Goal: Task Accomplishment & Management: Complete application form

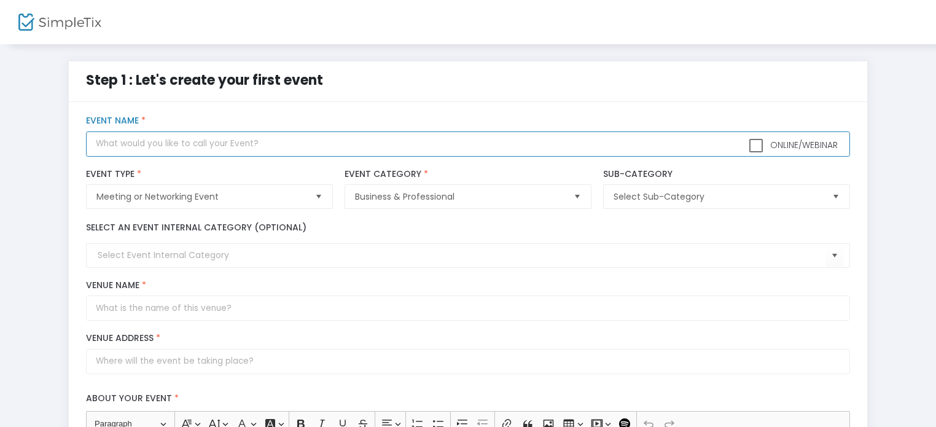
click at [235, 148] on input "text" at bounding box center [468, 143] width 764 height 25
type input "MICRO EXPO"
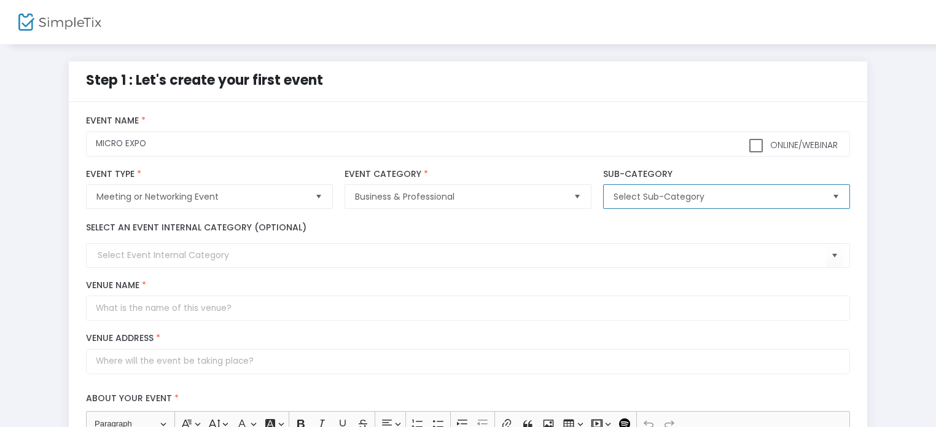
click at [769, 201] on span "Select Sub-Category" at bounding box center [718, 196] width 208 height 12
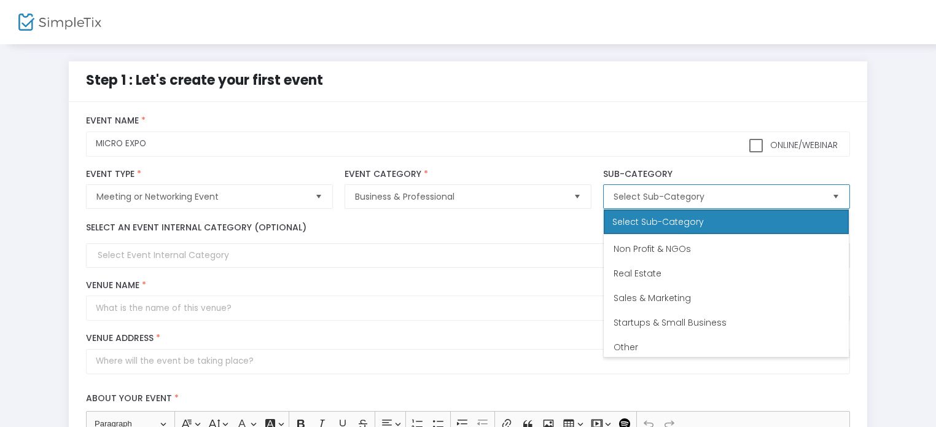
scroll to position [172, 0]
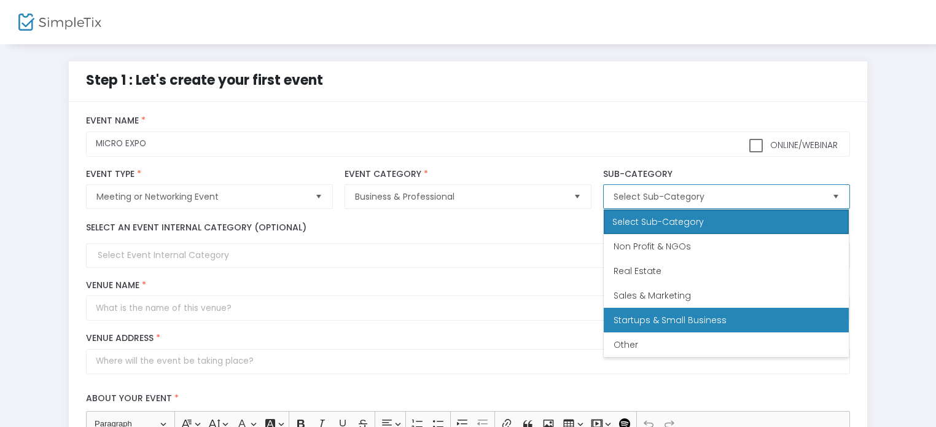
click at [778, 310] on Business "Startups & Small Business" at bounding box center [726, 320] width 245 height 25
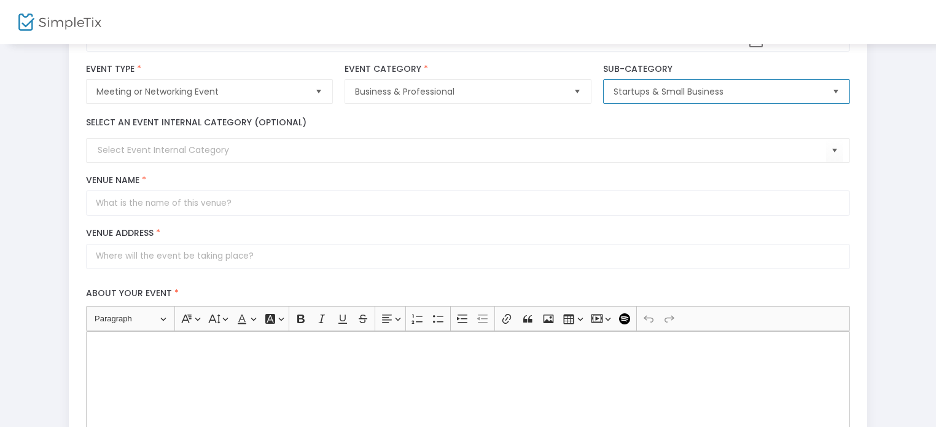
scroll to position [96, 0]
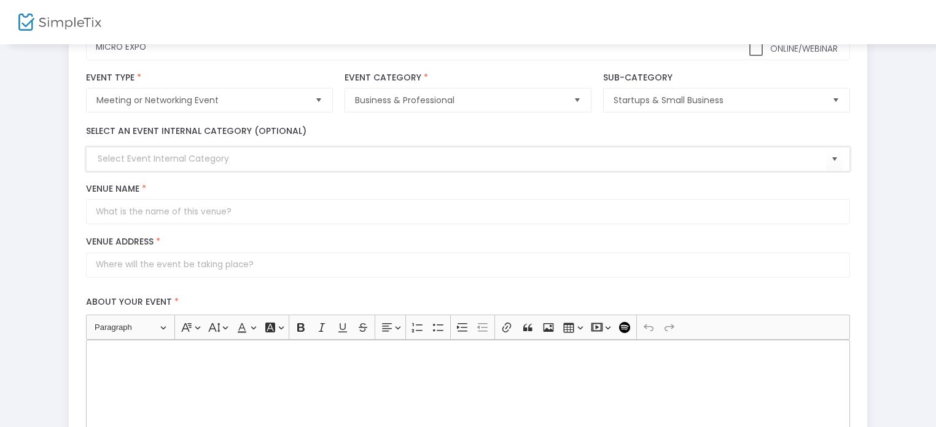
click at [322, 160] on input at bounding box center [462, 158] width 728 height 13
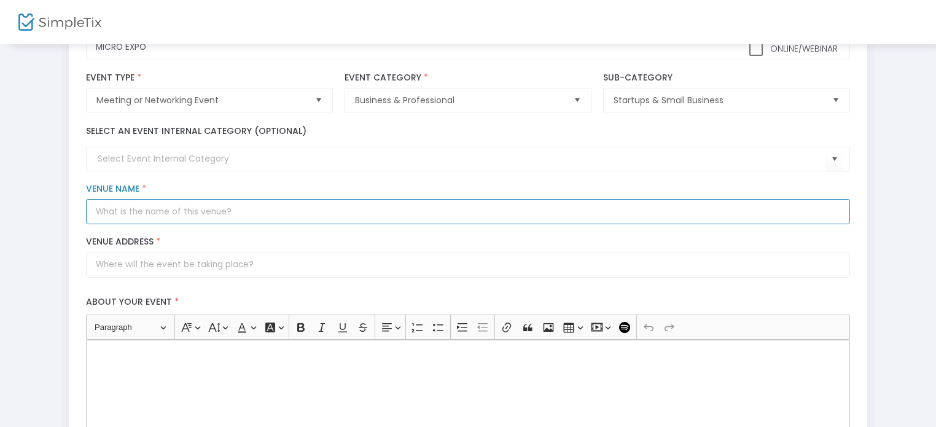
click at [260, 208] on input "Venue Name *" at bounding box center [468, 211] width 764 height 25
type input "k"
type input "KALEIDOSCOPE"
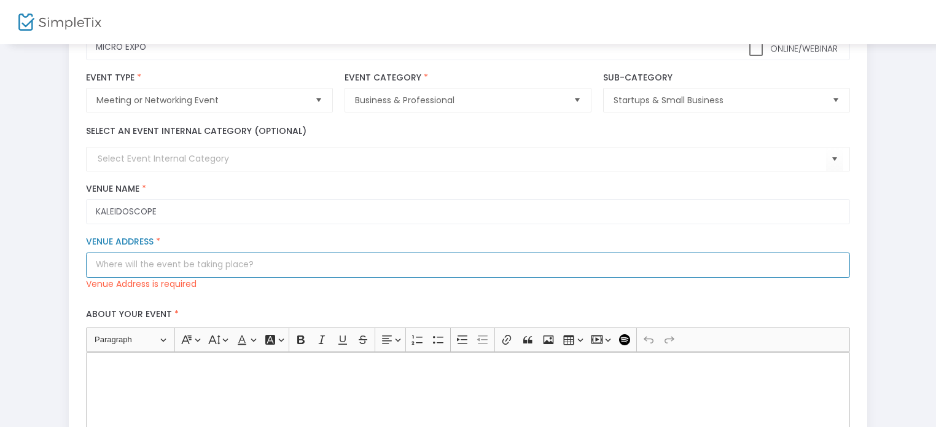
click at [217, 265] on input "Venue Address *" at bounding box center [468, 264] width 764 height 25
paste input "[STREET_ADDRESS]"
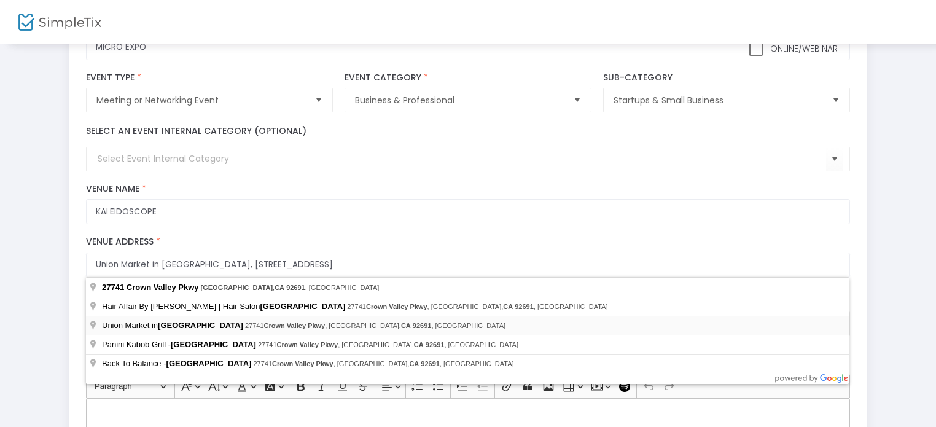
type input "[STREET_ADDRESS]"
type input "[GEOGRAPHIC_DATA]"
type input "92691"
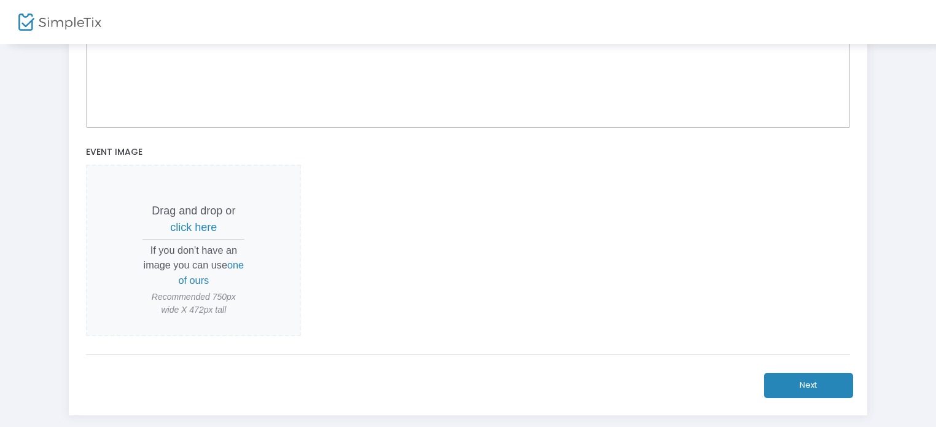
scroll to position [489, 0]
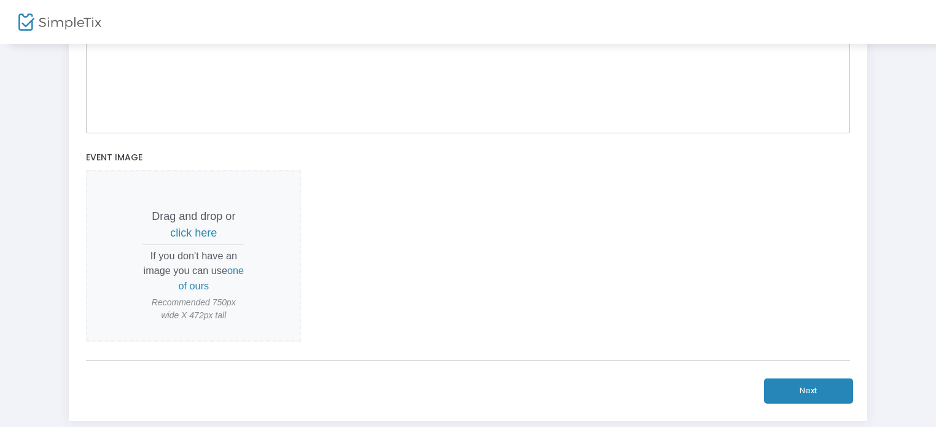
click at [398, 101] on div "Rich Text Editor, main" at bounding box center [468, 71] width 764 height 123
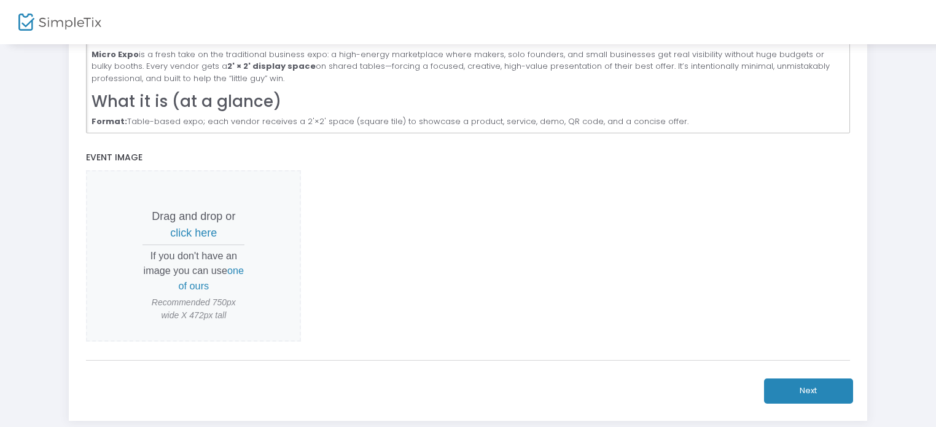
scroll to position [1138, 0]
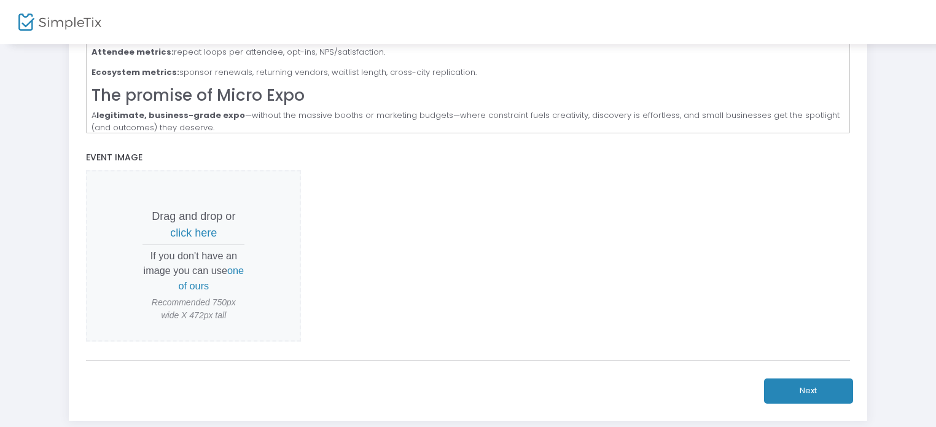
click at [800, 401] on button "Next" at bounding box center [808, 390] width 89 height 25
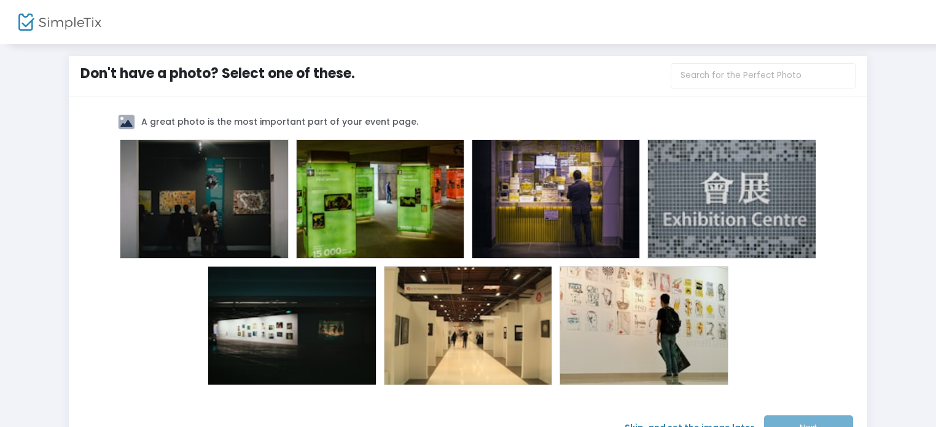
scroll to position [7, 0]
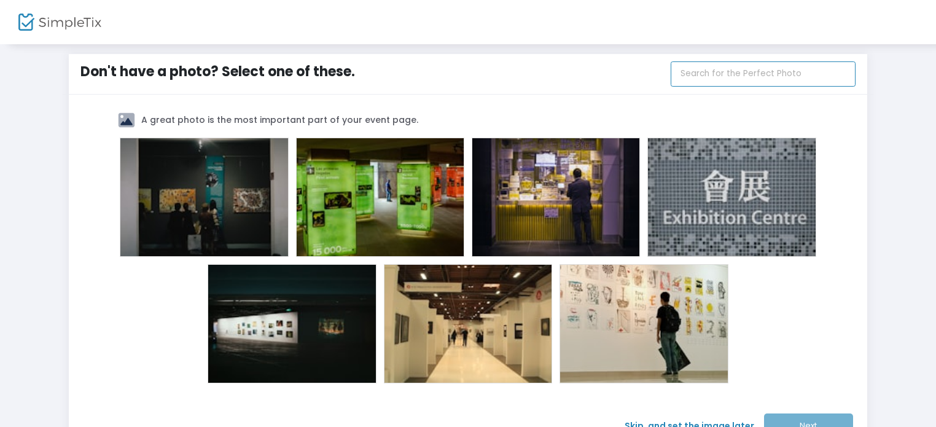
drag, startPoint x: 779, startPoint y: 80, endPoint x: 779, endPoint y: 73, distance: 7.4
click at [779, 76] on input "text" at bounding box center [763, 73] width 185 height 25
type input "business expo"
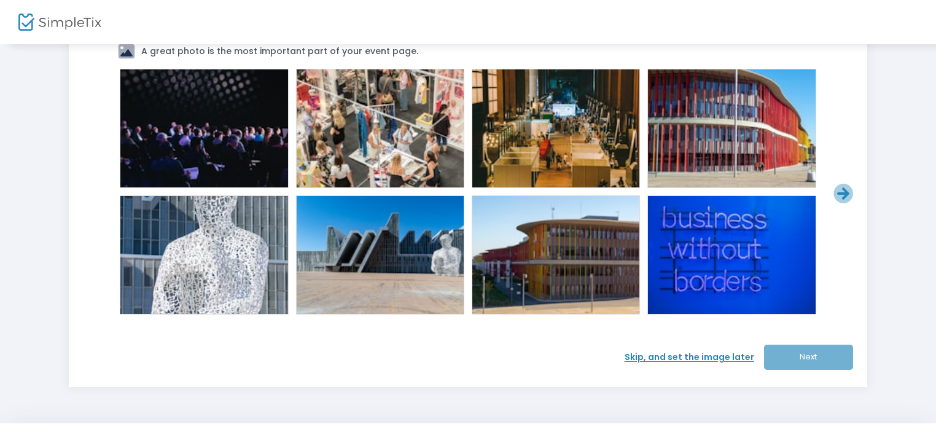
scroll to position [82, 0]
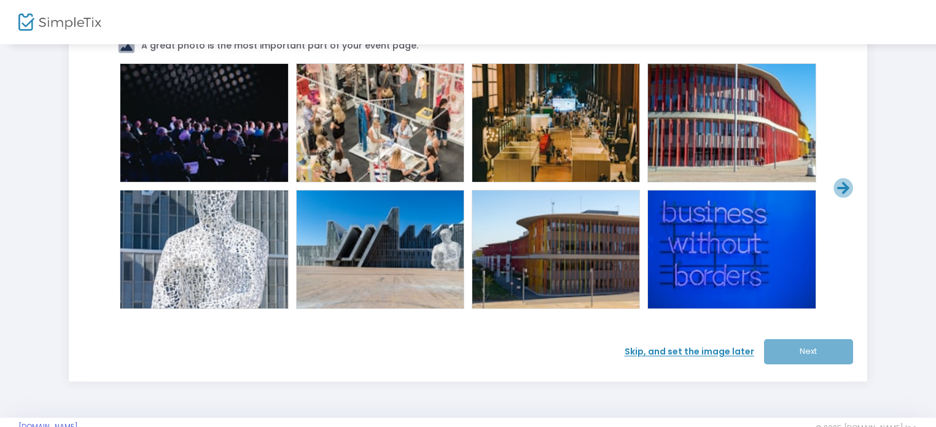
click at [813, 350] on div "Skip, and set the image later Next" at bounding box center [468, 351] width 764 height 25
click at [730, 348] on span "Skip, and set the image later" at bounding box center [694, 351] width 139 height 13
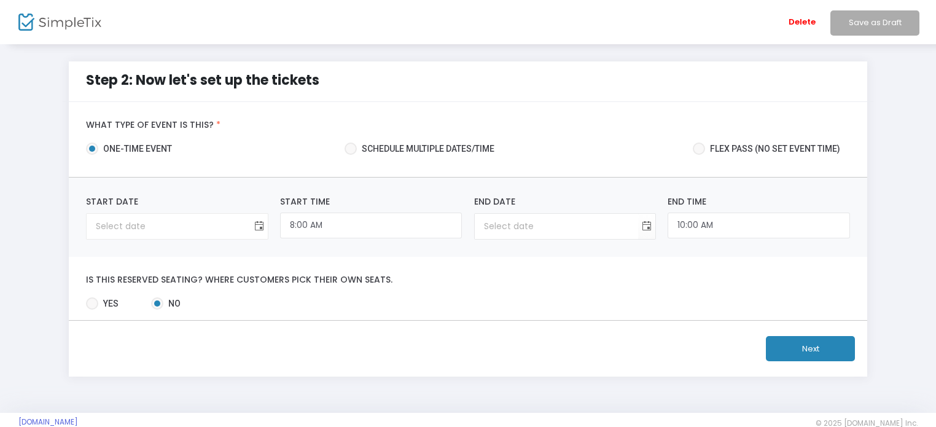
click at [254, 229] on span "Toggle calendar" at bounding box center [259, 226] width 20 height 20
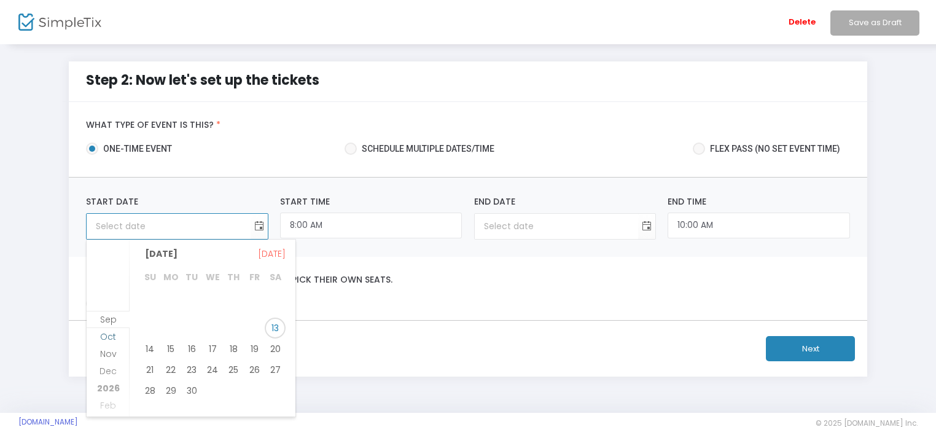
click at [115, 332] on li "Sep" at bounding box center [108, 327] width 43 height 17
click at [114, 339] on span "Oct" at bounding box center [108, 336] width 16 height 12
drag, startPoint x: 273, startPoint y: 345, endPoint x: 275, endPoint y: 337, distance: 8.9
click at [272, 345] on span "18" at bounding box center [275, 344] width 21 height 21
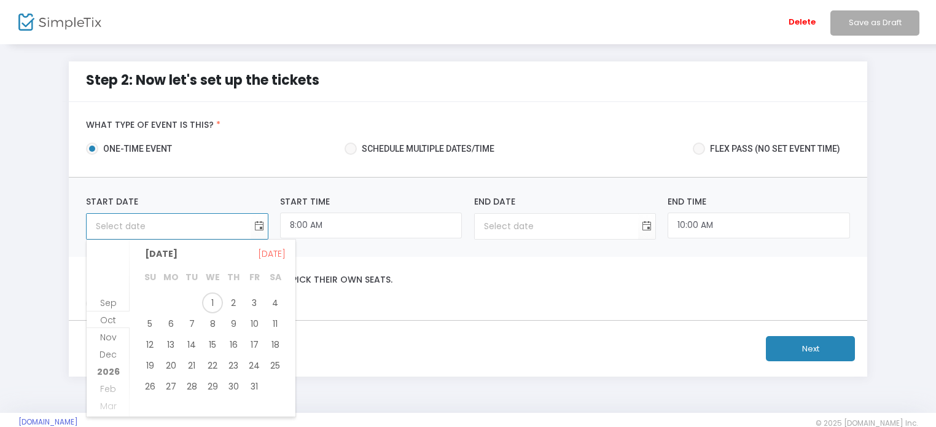
type input "[DATE]"
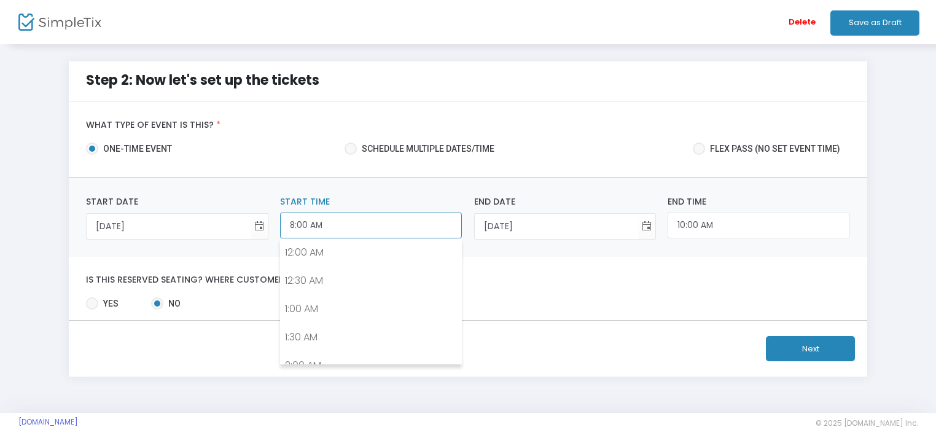
click at [338, 228] on input "8:00 AM" at bounding box center [371, 226] width 182 height 26
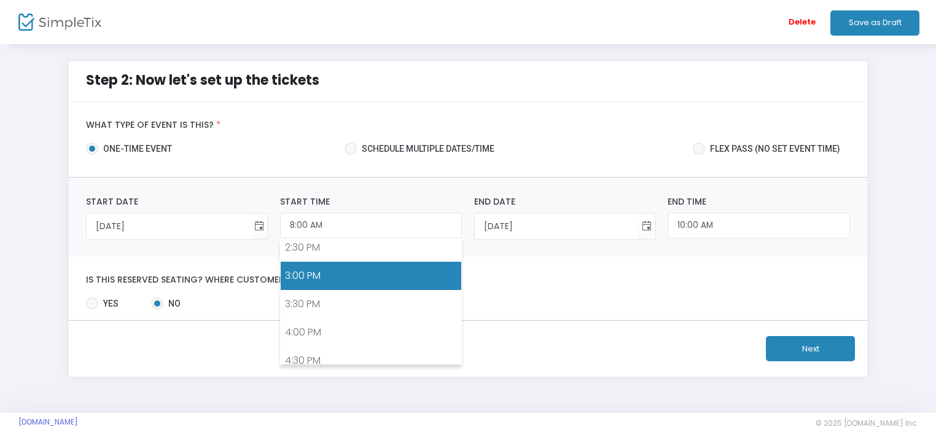
click at [389, 273] on link "3:00 PM" at bounding box center [371, 276] width 181 height 28
type input "3:00 PM"
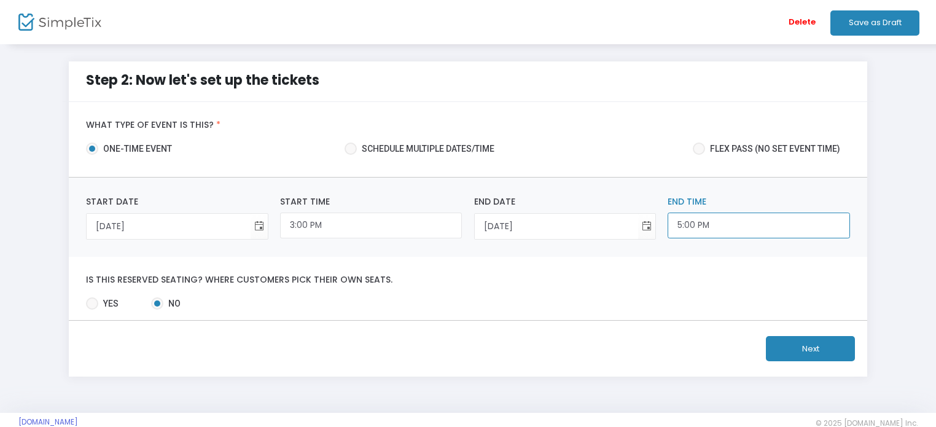
click at [694, 223] on input "5:00 PM" at bounding box center [759, 226] width 182 height 26
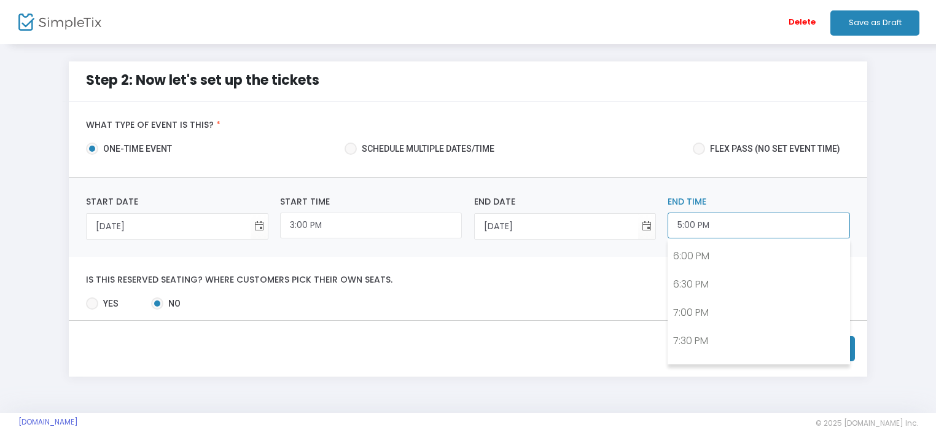
scroll to position [1034, 0]
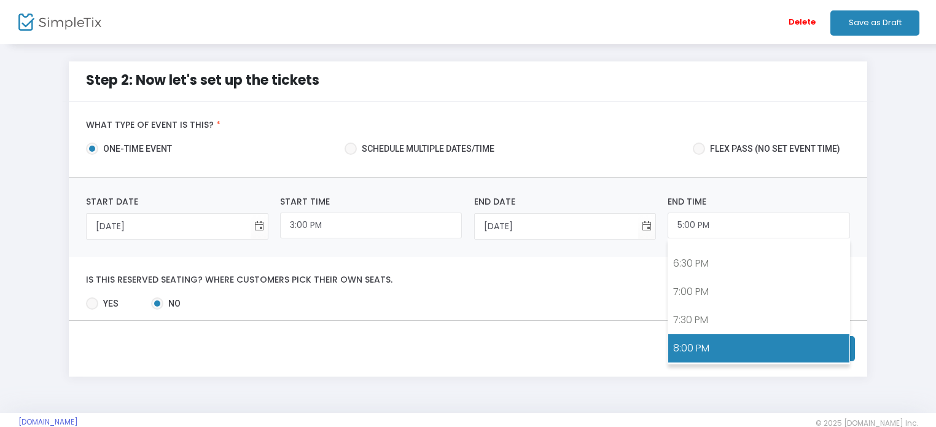
click at [780, 335] on link "8:00 PM" at bounding box center [758, 348] width 181 height 28
type input "8:00 PM"
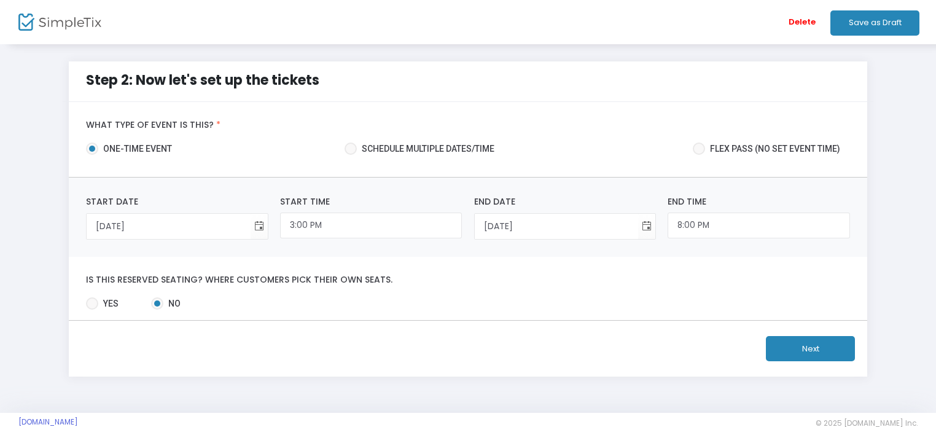
click at [804, 346] on button "Next" at bounding box center [810, 348] width 89 height 25
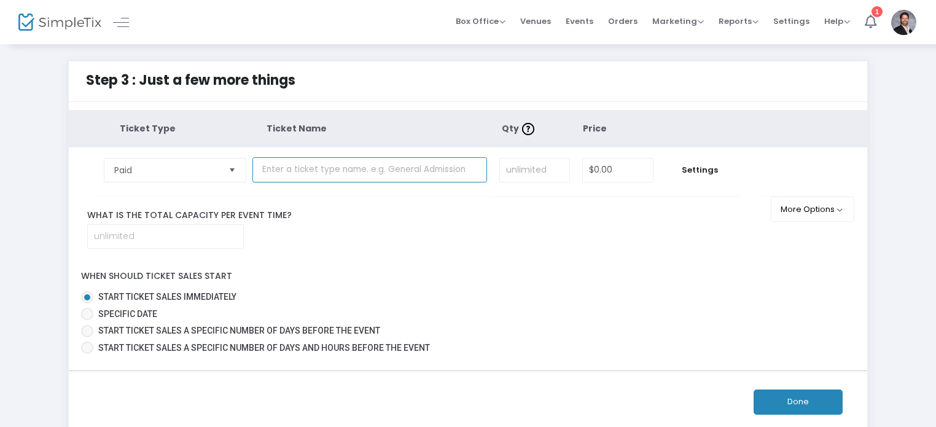
click at [332, 174] on input "text" at bounding box center [369, 169] width 235 height 25
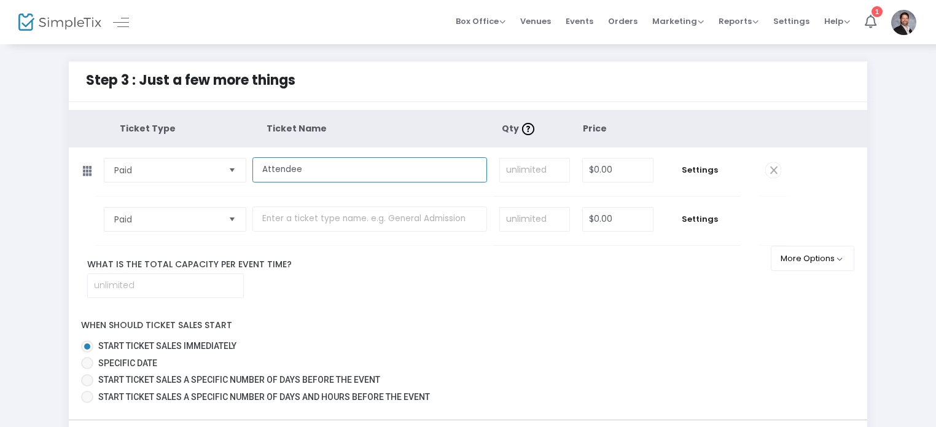
type input "Attendee"
click at [514, 173] on input at bounding box center [534, 169] width 69 height 23
type input "5"
type input "25"
click at [613, 174] on input "0" at bounding box center [618, 169] width 70 height 23
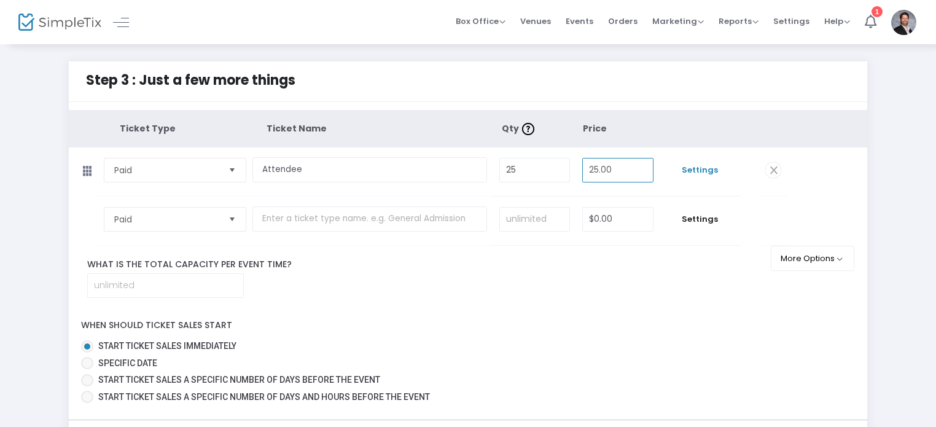
type input "$25.00"
click at [722, 174] on span "Settings" at bounding box center [700, 170] width 69 height 12
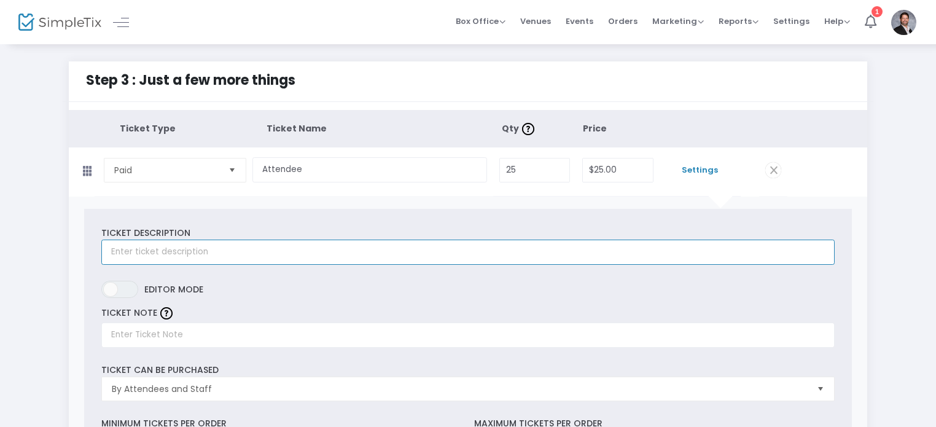
click at [388, 259] on input "text" at bounding box center [467, 252] width 733 height 25
type input "A"
click at [241, 251] on input "General Admission w" at bounding box center [467, 252] width 733 height 25
type input "General Admission w/ a Merchant Bag valued at $250+"
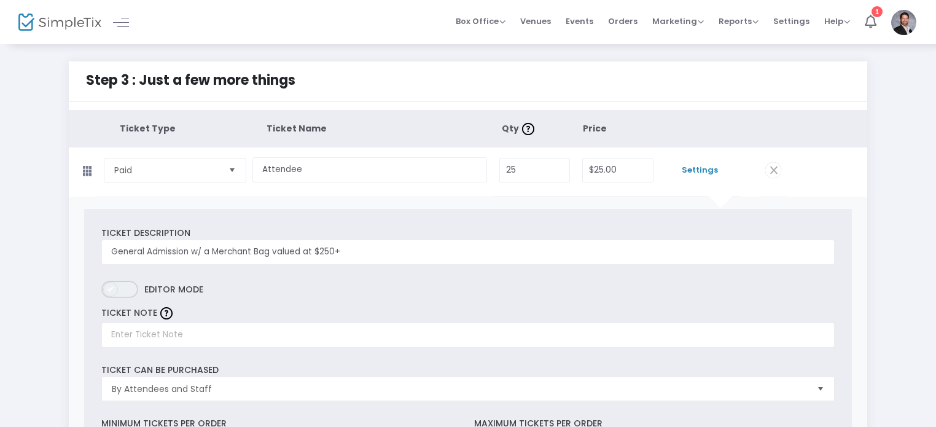
click at [117, 283] on span "ON OFF" at bounding box center [119, 289] width 37 height 17
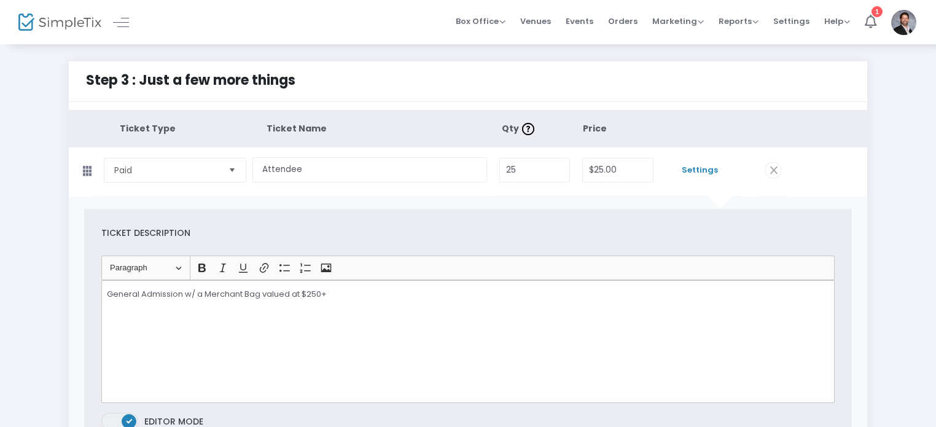
click at [124, 420] on span at bounding box center [129, 421] width 15 height 15
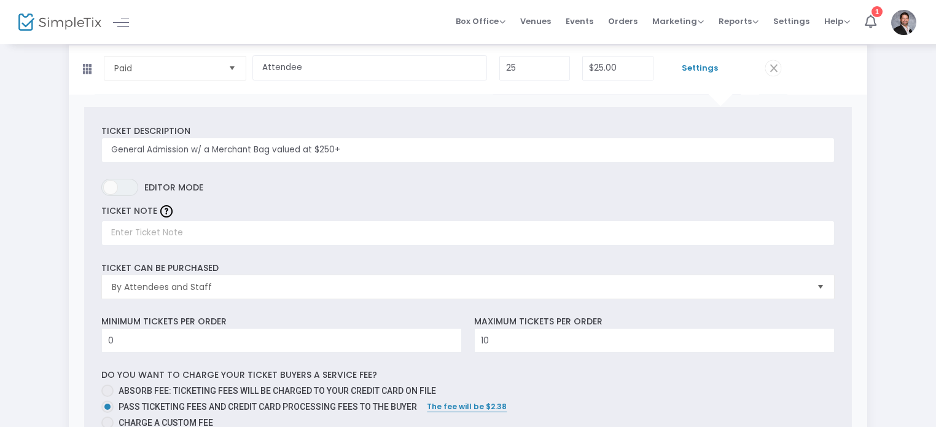
scroll to position [103, 0]
click at [157, 221] on input "text" at bounding box center [467, 231] width 733 height 25
type input "Present at door for swag bag"
click at [297, 297] on div "Ticket Description General Admission w/ a Merchant Bag valued at $250+ Required…" at bounding box center [468, 351] width 768 height 491
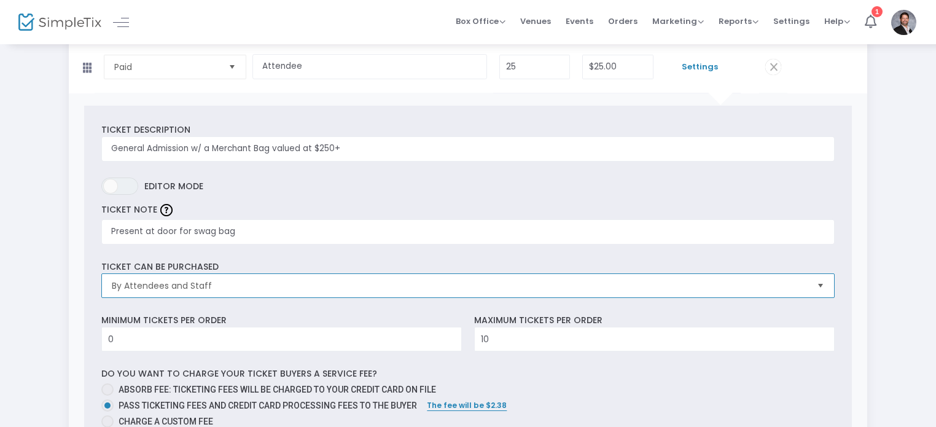
click at [297, 280] on span "By Attendees and Staff" at bounding box center [459, 286] width 695 height 12
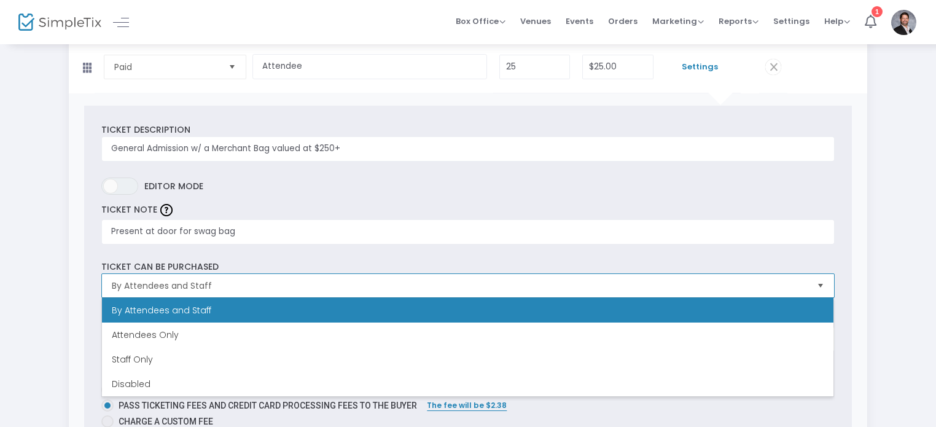
drag, startPoint x: 260, startPoint y: 333, endPoint x: 260, endPoint y: 303, distance: 29.5
click at [260, 303] on ul "By Attendees and Staff Attendees Only Staff Only Disabled" at bounding box center [468, 347] width 732 height 98
click at [256, 307] on li "By Attendees and Staff" at bounding box center [468, 310] width 732 height 25
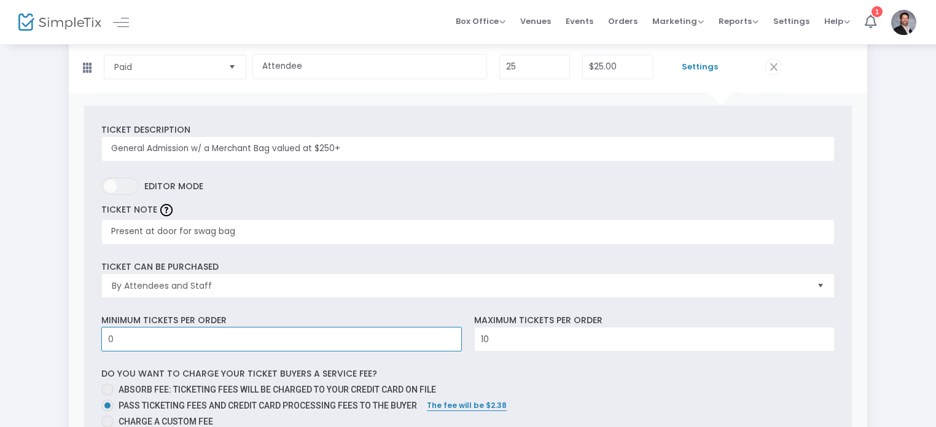
click at [231, 339] on input "0" at bounding box center [281, 338] width 359 height 23
type input "1"
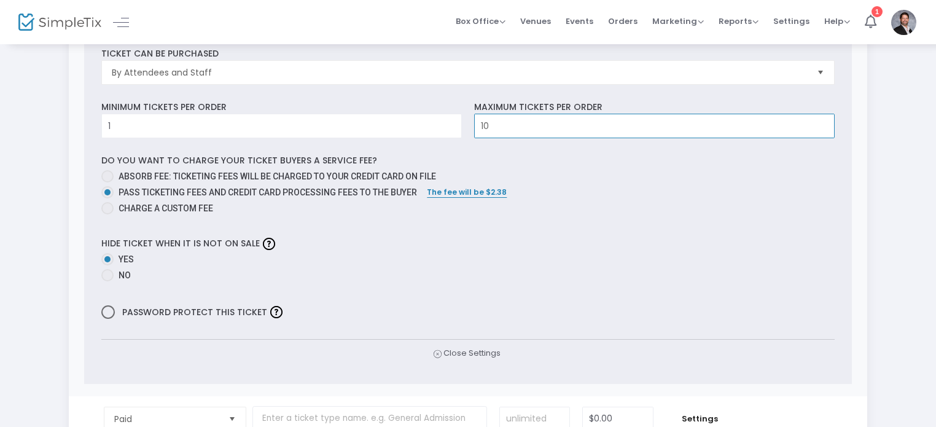
scroll to position [319, 0]
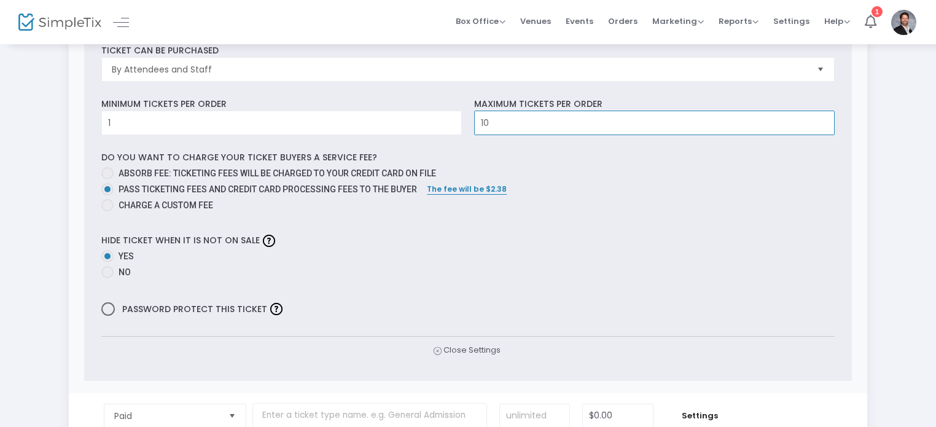
click at [104, 171] on span at bounding box center [107, 173] width 12 height 12
click at [107, 179] on input "Absorb fee: Ticketing fees will be charged to your credit card on file" at bounding box center [107, 179] width 1 height 1
radio input "true"
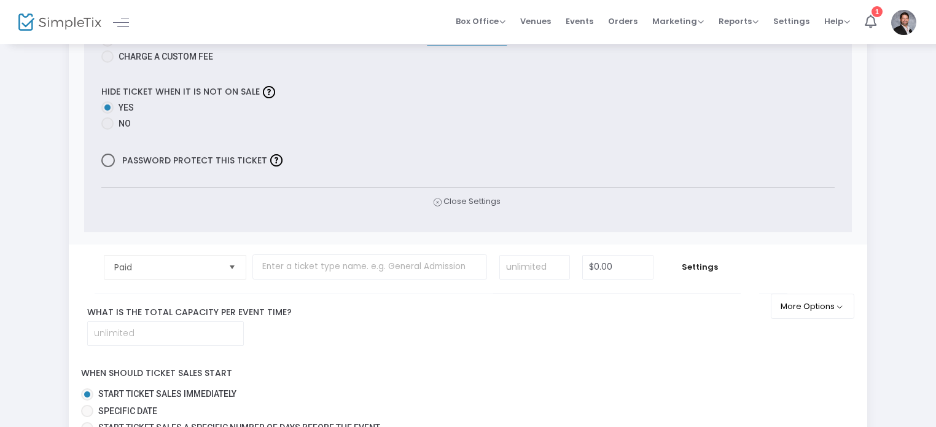
scroll to position [463, 0]
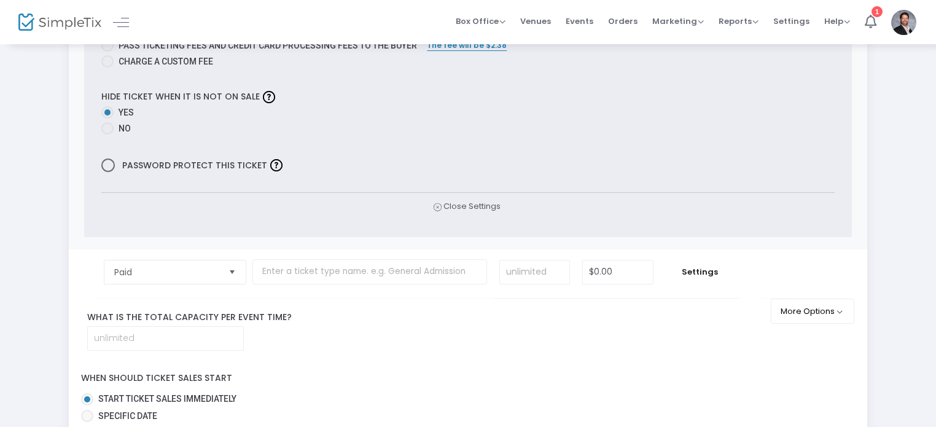
click at [229, 273] on span "Select" at bounding box center [232, 272] width 20 height 20
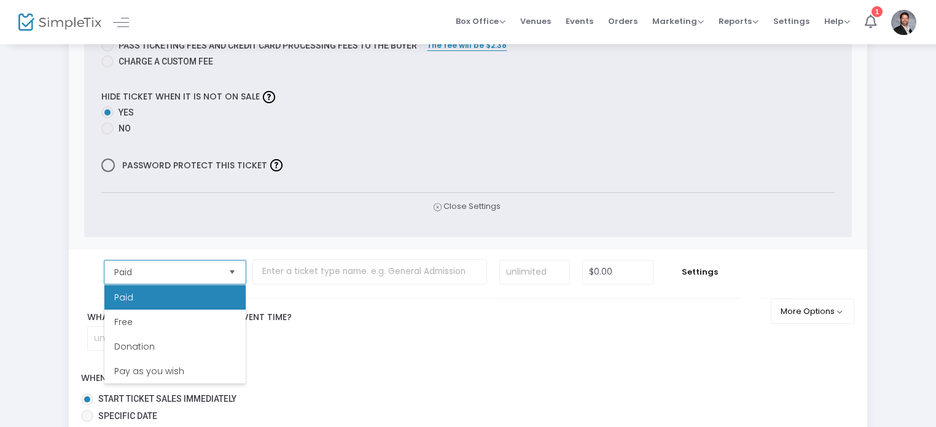
click at [229, 273] on span "Select" at bounding box center [232, 272] width 20 height 20
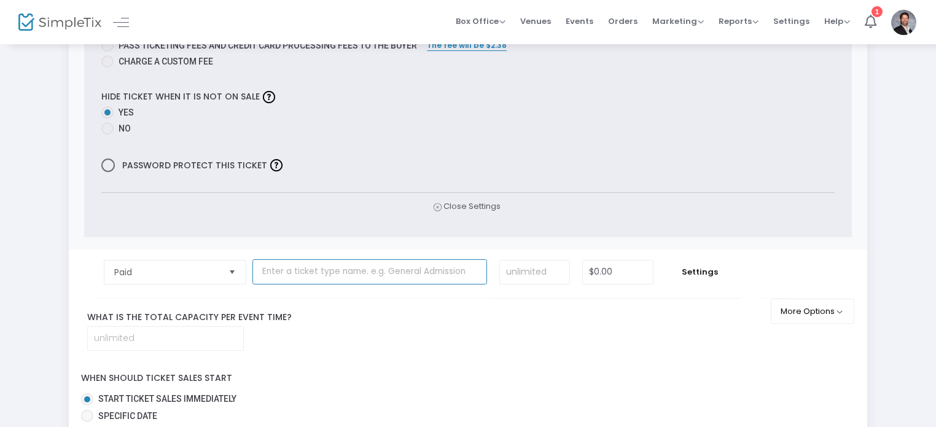
click at [381, 268] on input "text" at bounding box center [369, 271] width 235 height 25
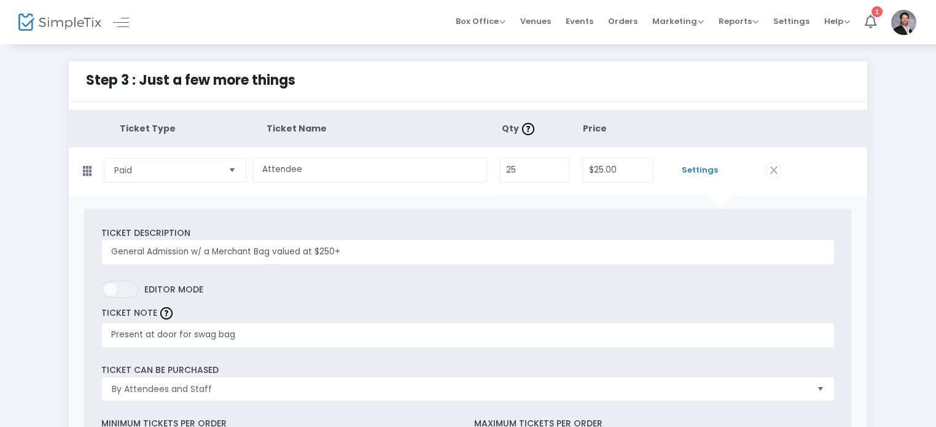
scroll to position [66, 0]
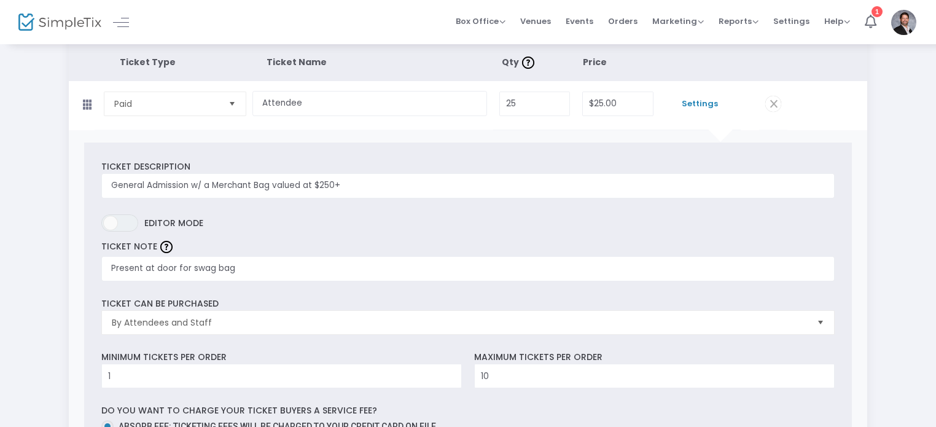
type input "Swag Bag Ticket"
click at [327, 103] on input "Attendee" at bounding box center [369, 103] width 235 height 25
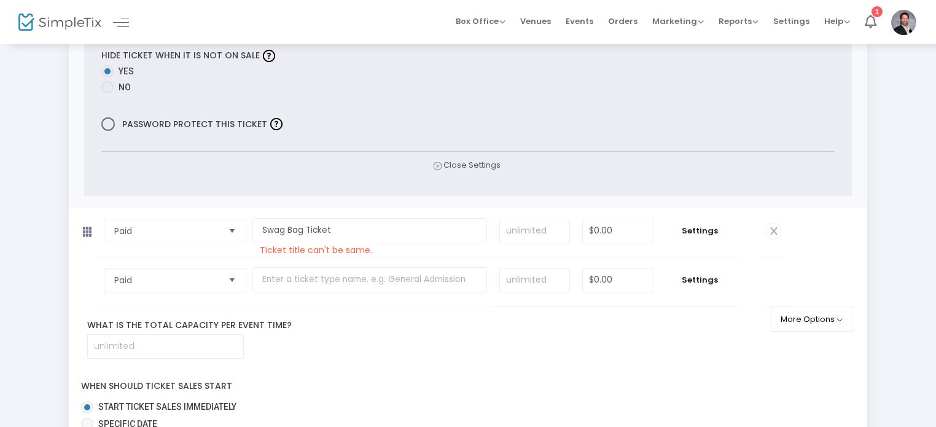
scroll to position [510, 0]
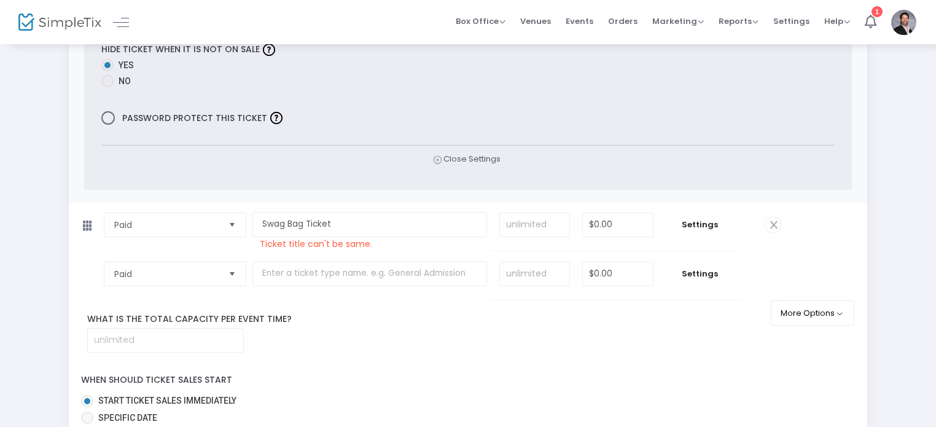
type input "Swag Bag Ticket"
drag, startPoint x: 351, startPoint y: 226, endPoint x: 260, endPoint y: 225, distance: 91.5
click at [260, 225] on input "Swag Bag Ticket" at bounding box center [369, 224] width 235 height 25
click at [210, 226] on span "Paid" at bounding box center [166, 225] width 104 height 12
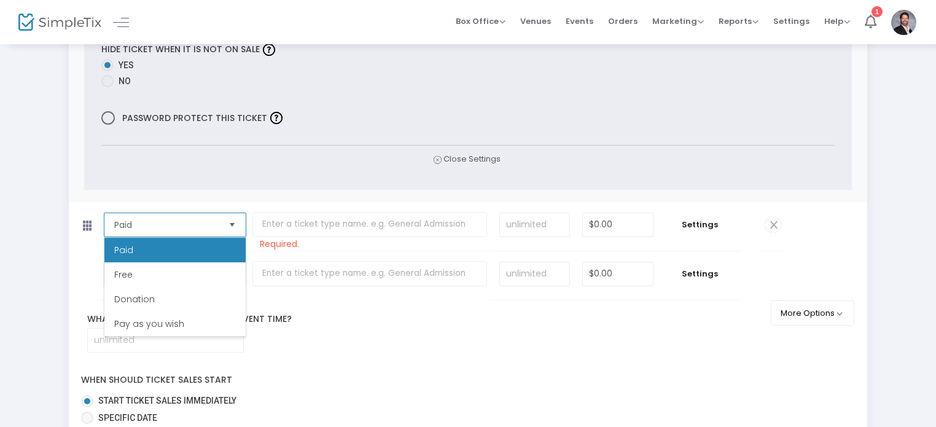
click at [210, 226] on span "Paid" at bounding box center [166, 225] width 104 height 12
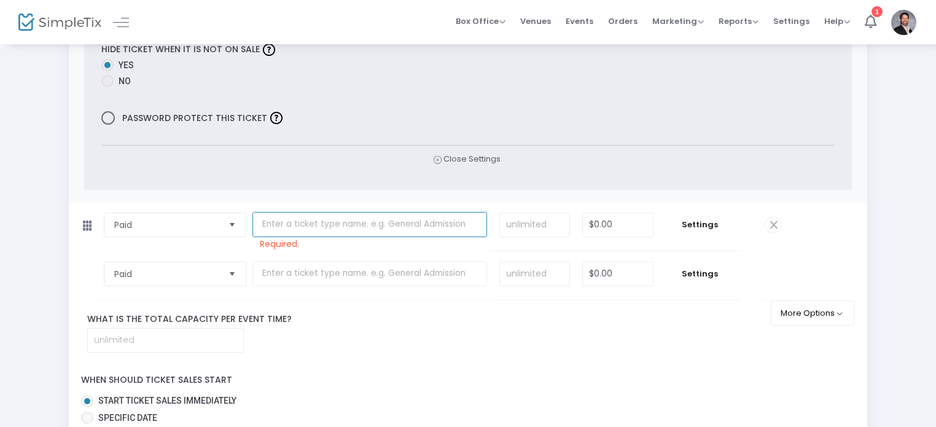
click at [285, 213] on input "text" at bounding box center [369, 224] width 235 height 25
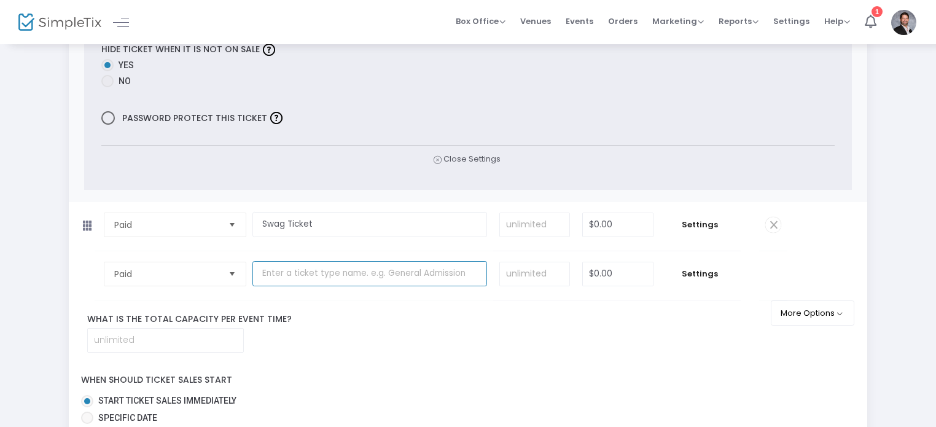
click at [388, 271] on input "text" at bounding box center [369, 273] width 235 height 25
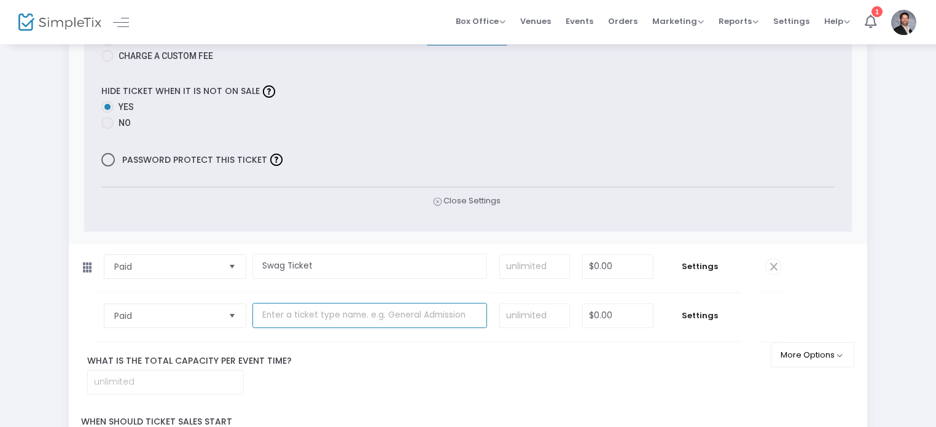
scroll to position [510, 0]
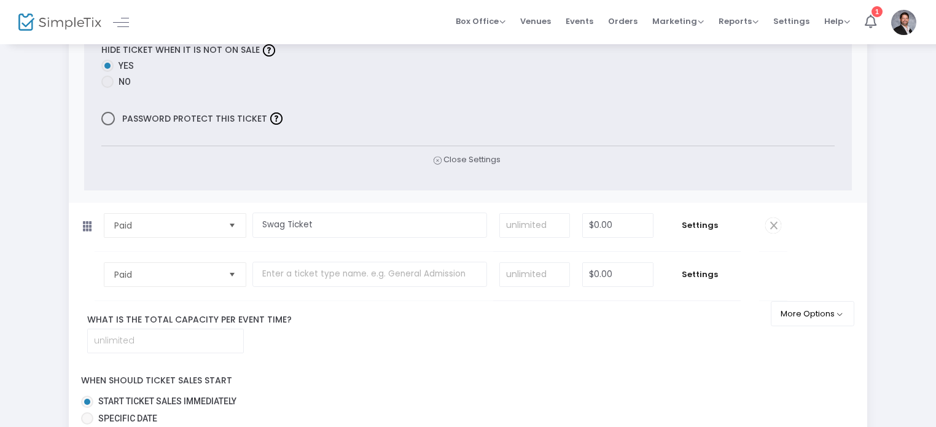
click at [774, 228] on span at bounding box center [773, 225] width 16 height 16
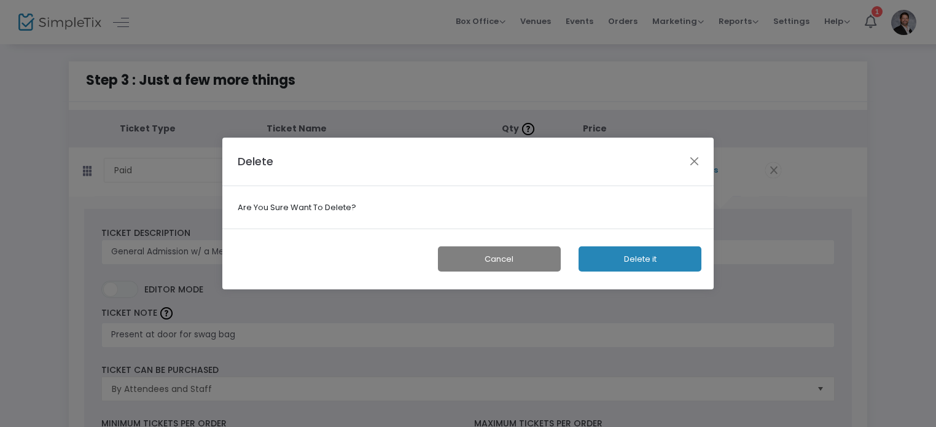
click at [472, 254] on button "Cancel" at bounding box center [499, 258] width 123 height 25
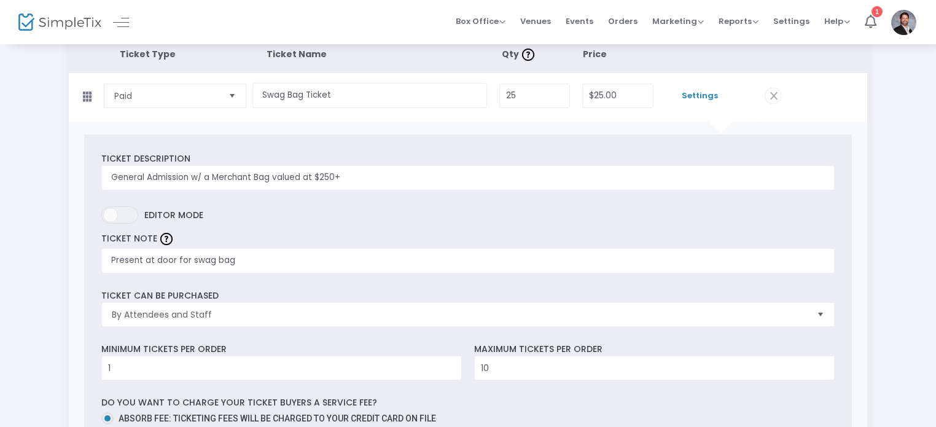
scroll to position [0, 0]
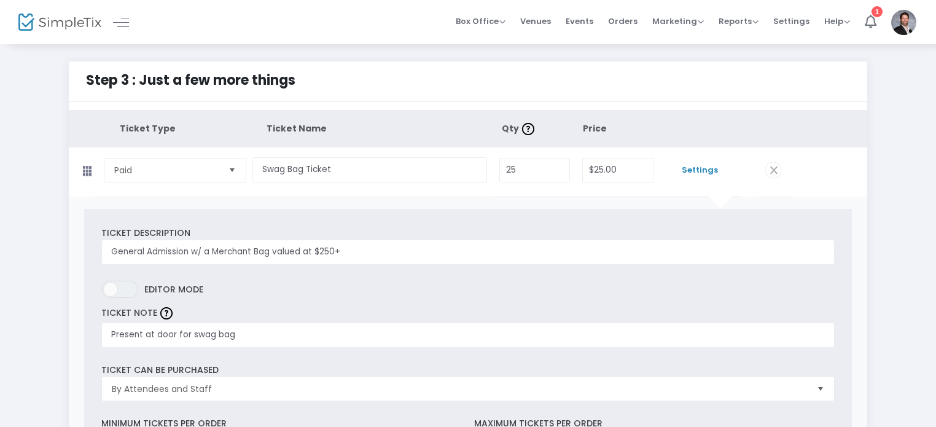
click at [706, 169] on span "Settings" at bounding box center [700, 170] width 69 height 12
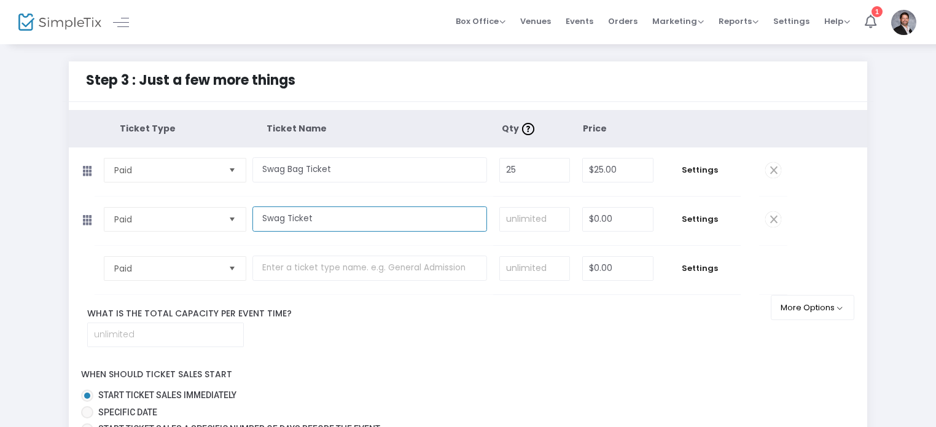
drag, startPoint x: 353, startPoint y: 223, endPoint x: 310, endPoint y: 211, distance: 44.1
click at [310, 211] on input "Swag Ticket" at bounding box center [369, 218] width 235 height 25
drag, startPoint x: 333, startPoint y: 217, endPoint x: 214, endPoint y: 217, distance: 118.6
click at [214, 217] on tr "Paid Required. Swag Ticket Required. Required. $0.00 Required. Settings" at bounding box center [428, 221] width 719 height 49
type input "Vendor"
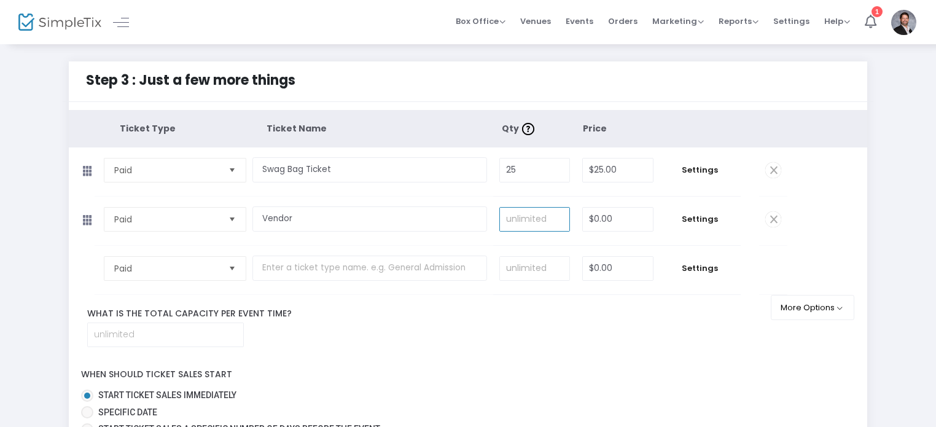
click at [547, 216] on input at bounding box center [534, 219] width 69 height 23
type input "25"
type input "$50.00"
click at [702, 221] on span "Settings" at bounding box center [700, 219] width 69 height 12
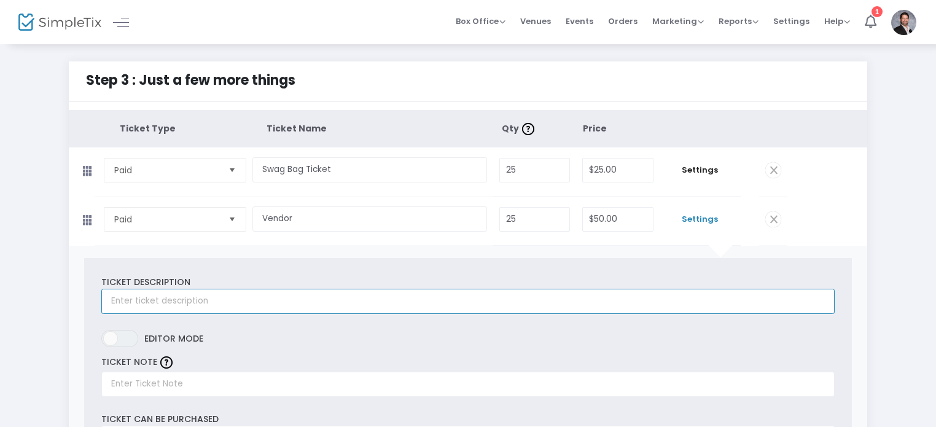
click at [332, 292] on input "text" at bounding box center [467, 301] width 733 height 25
type input "General Vendor Ticket"
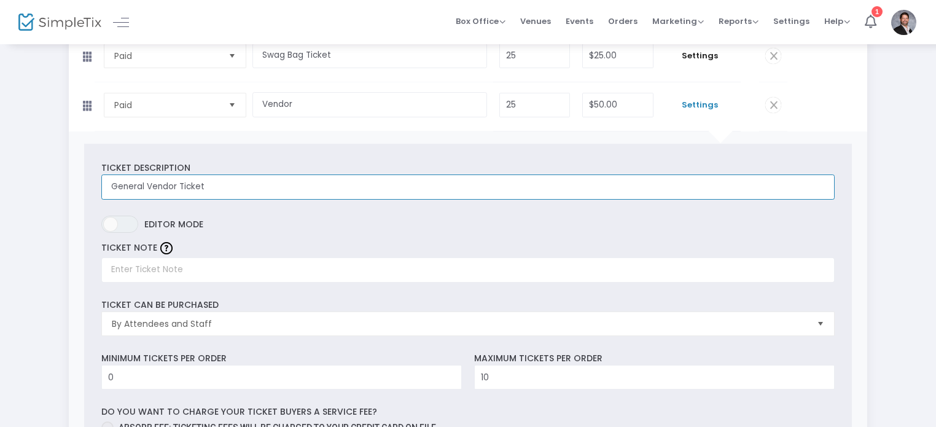
scroll to position [115, 0]
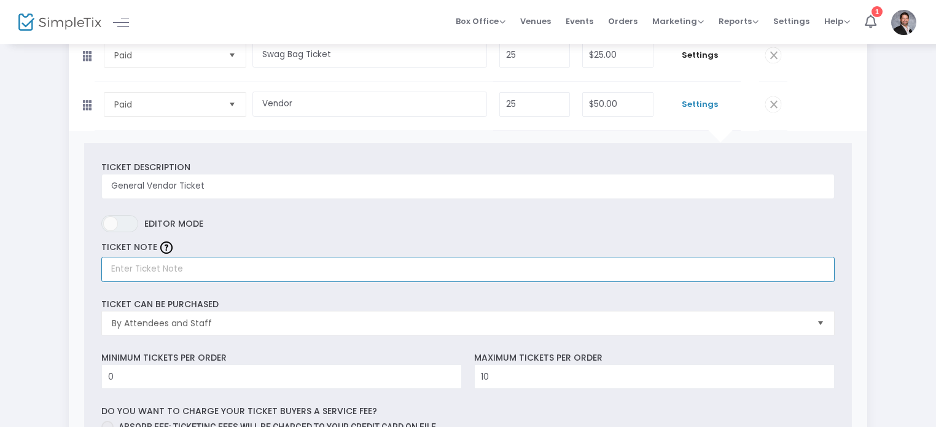
click at [135, 272] on input "text" at bounding box center [467, 269] width 733 height 25
type input "General Vendor"
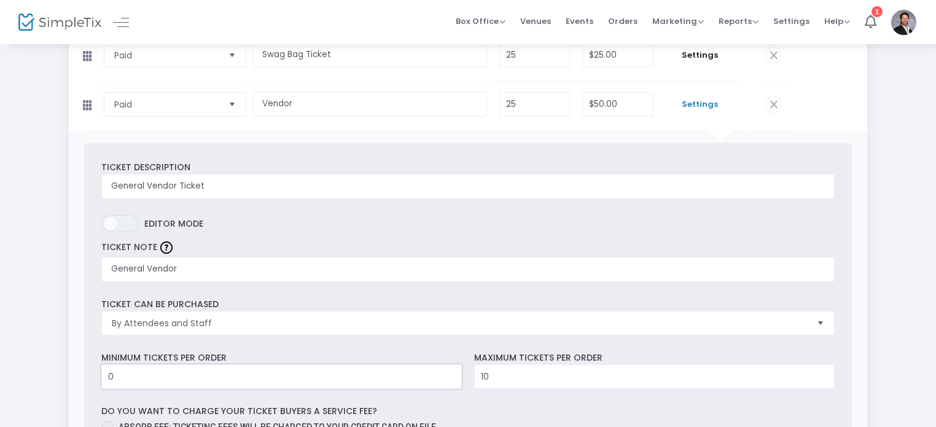
click at [138, 378] on input "0" at bounding box center [281, 376] width 359 height 23
type input "1"
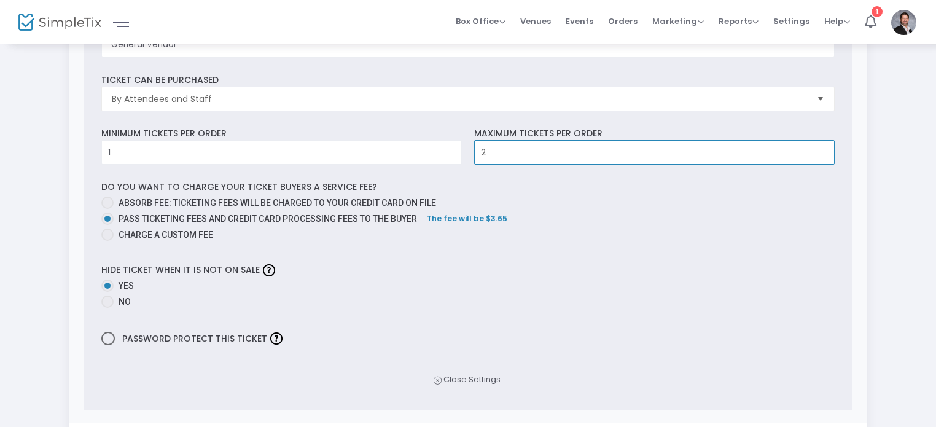
scroll to position [334, 0]
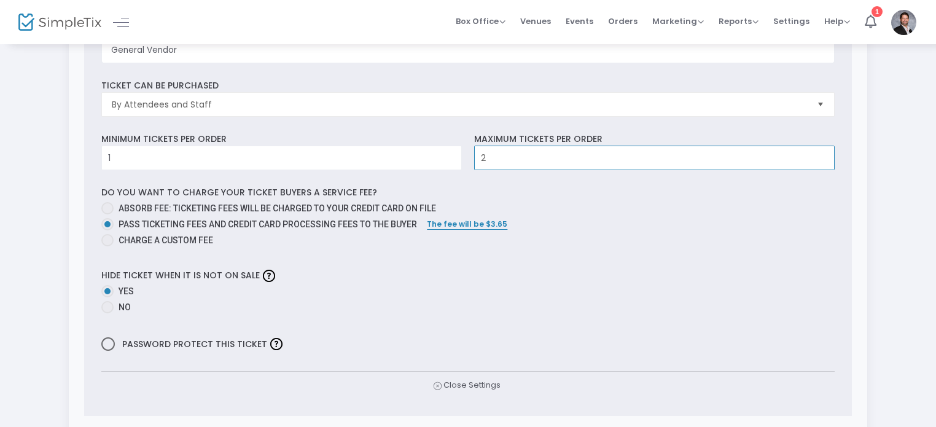
type input "2"
click at [109, 203] on span at bounding box center [107, 208] width 12 height 12
click at [108, 214] on input "Absorb fee: Ticketing fees will be charged to your credit card on file" at bounding box center [107, 214] width 1 height 1
radio input "true"
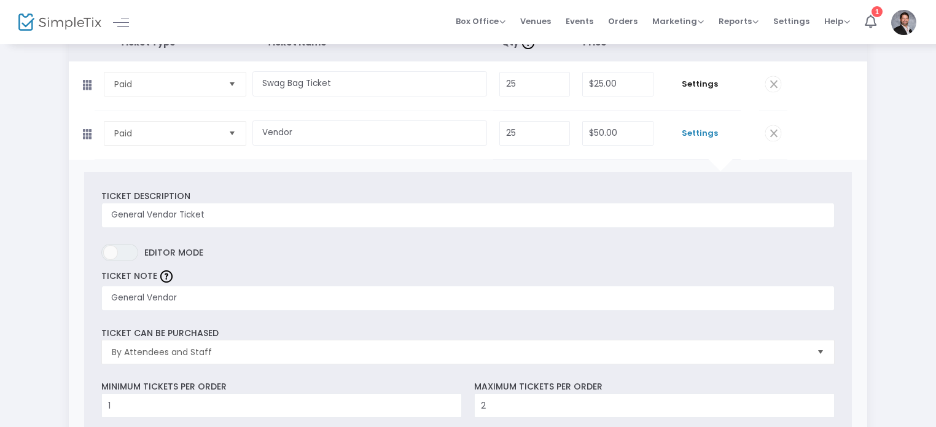
scroll to position [50, 0]
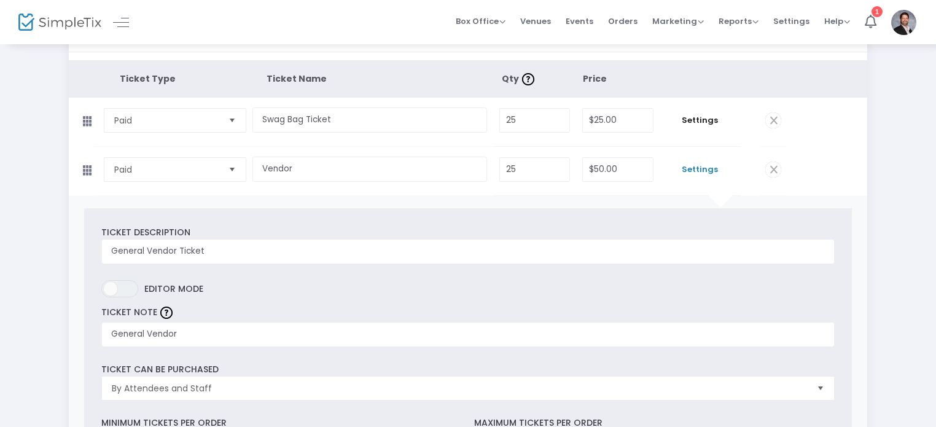
click at [700, 163] on span "Settings" at bounding box center [700, 169] width 69 height 12
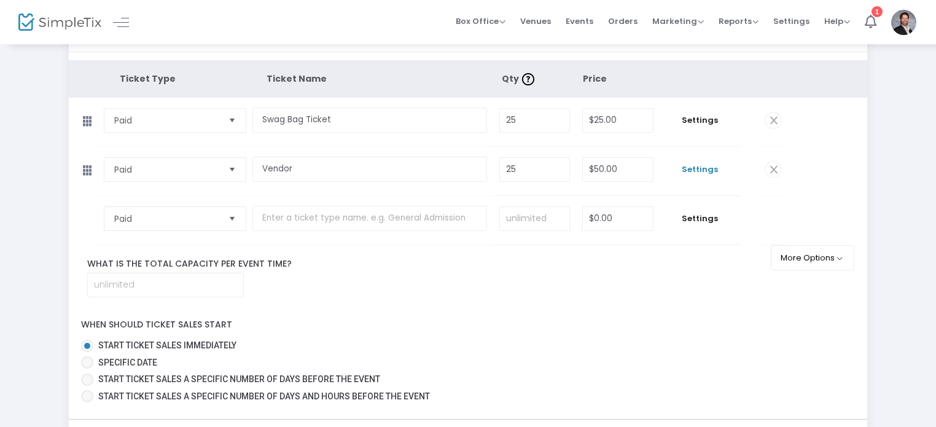
click at [710, 168] on span "Settings" at bounding box center [700, 169] width 69 height 12
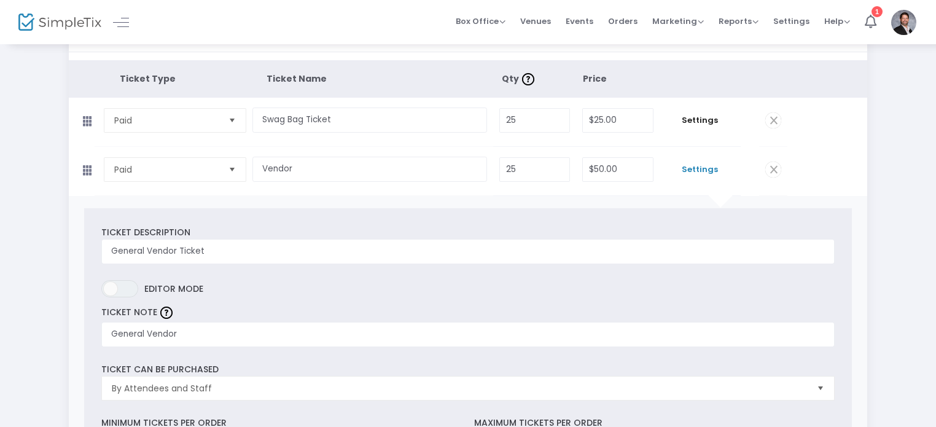
click at [689, 168] on span "Settings" at bounding box center [700, 169] width 69 height 12
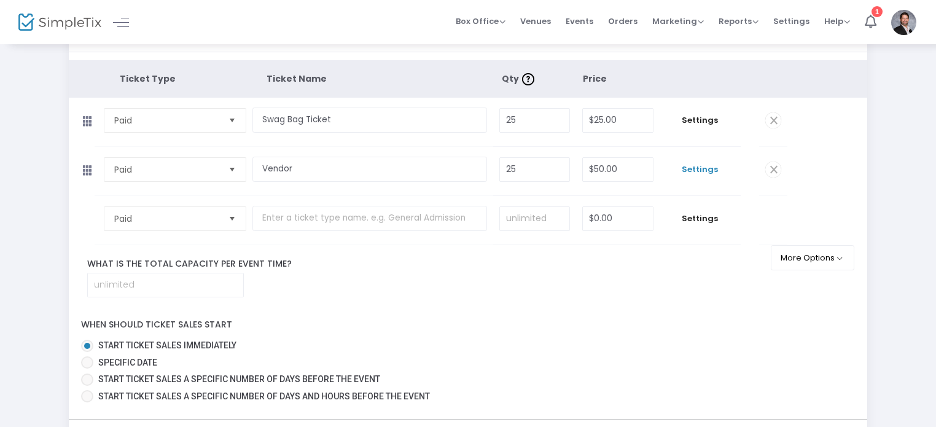
click at [689, 168] on span "Settings" at bounding box center [700, 169] width 69 height 12
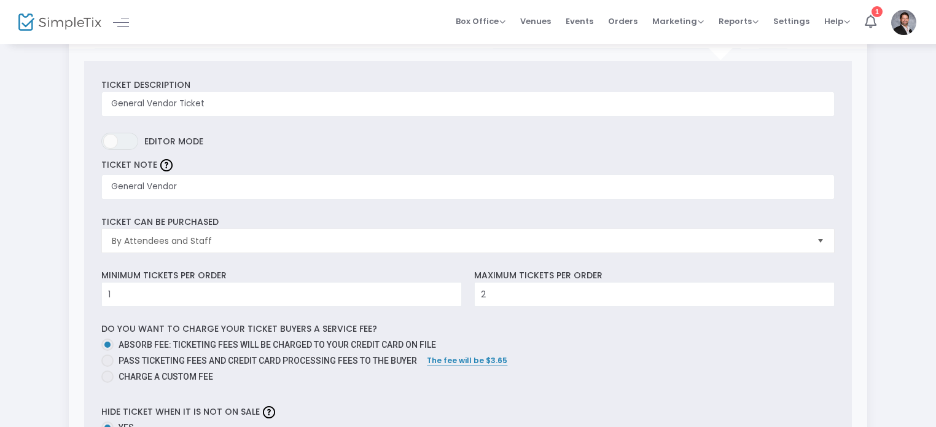
scroll to position [194, 0]
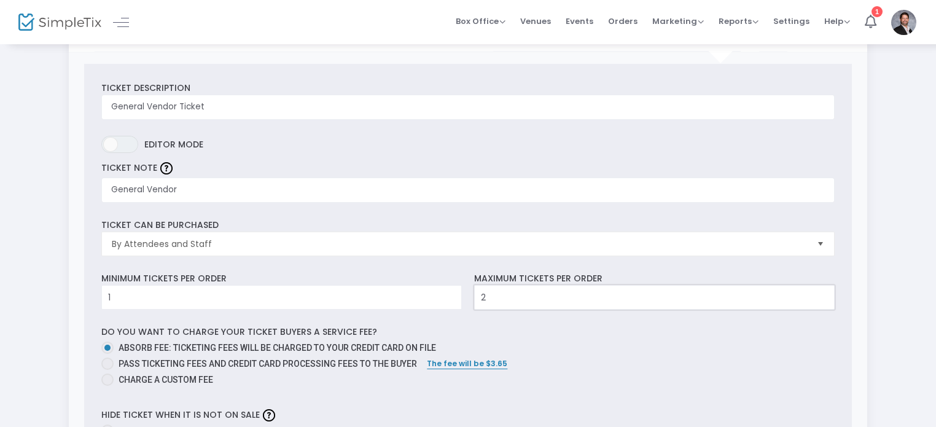
click at [764, 304] on input "2" at bounding box center [654, 297] width 359 height 23
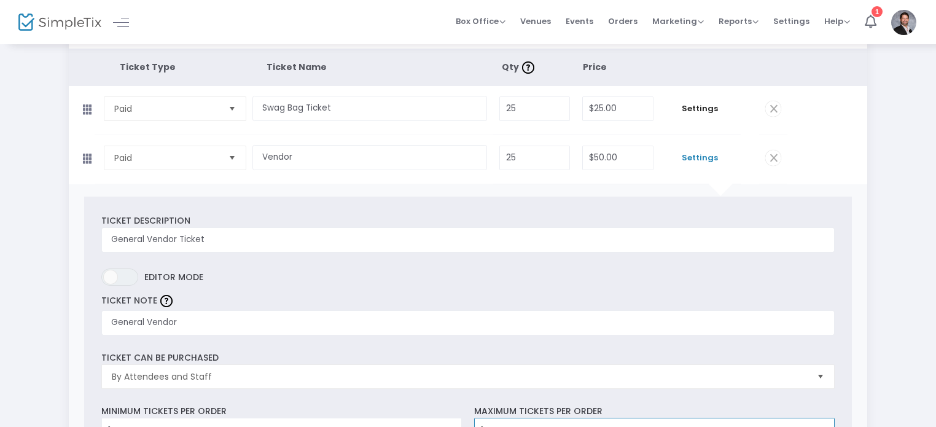
scroll to position [0, 0]
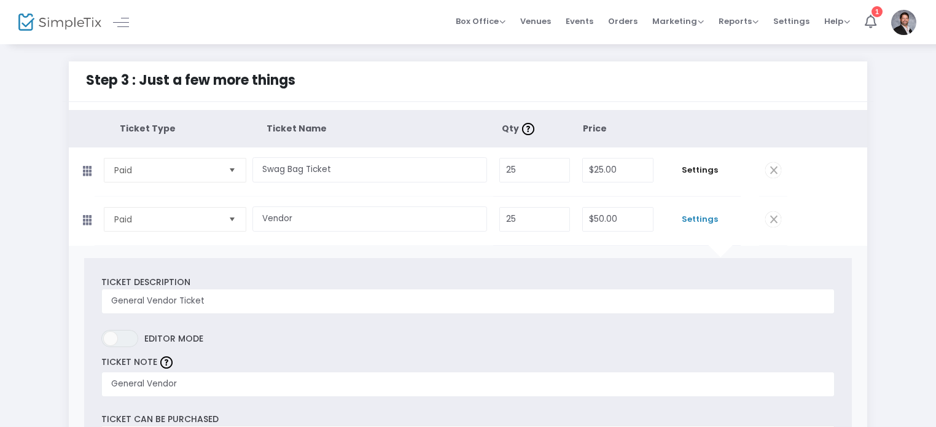
type input "1"
click at [700, 217] on span "Settings" at bounding box center [700, 219] width 69 height 12
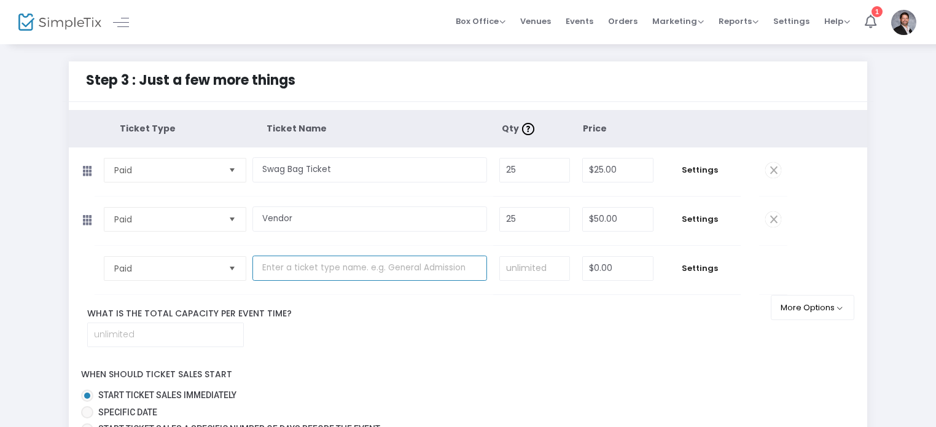
click at [348, 275] on input "text" at bounding box center [369, 268] width 235 height 25
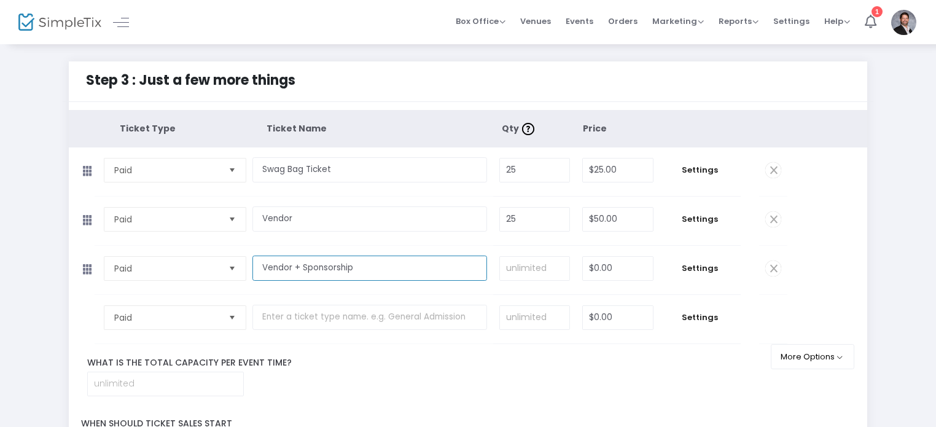
type input "Vendor + Sponsorship"
click at [523, 262] on input at bounding box center [534, 268] width 69 height 23
type input "25"
click at [612, 263] on input "0" at bounding box center [618, 268] width 70 height 23
type input "$75.00"
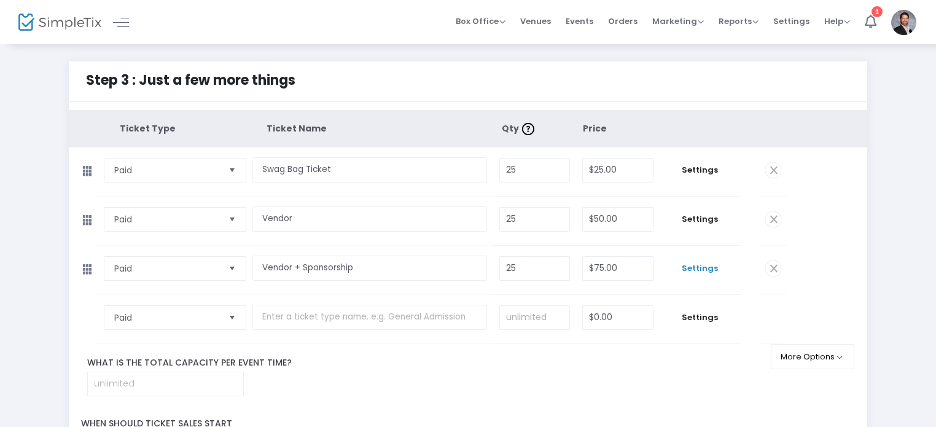
click at [715, 267] on span "Settings" at bounding box center [700, 268] width 69 height 12
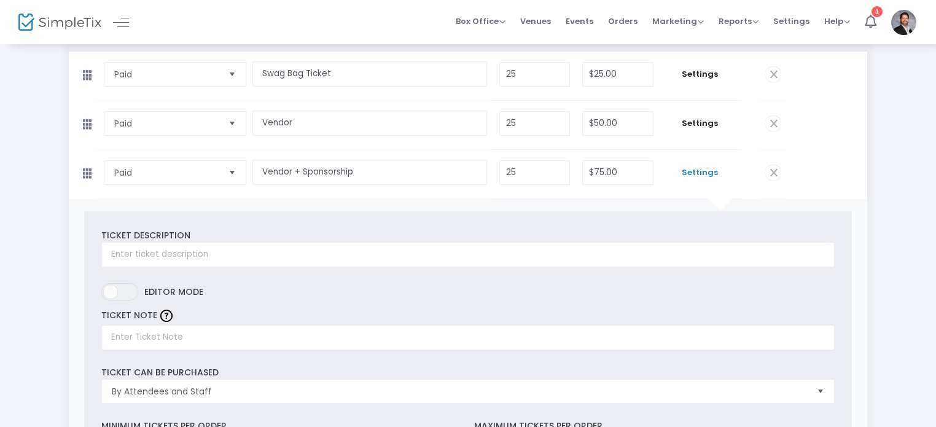
scroll to position [98, 0]
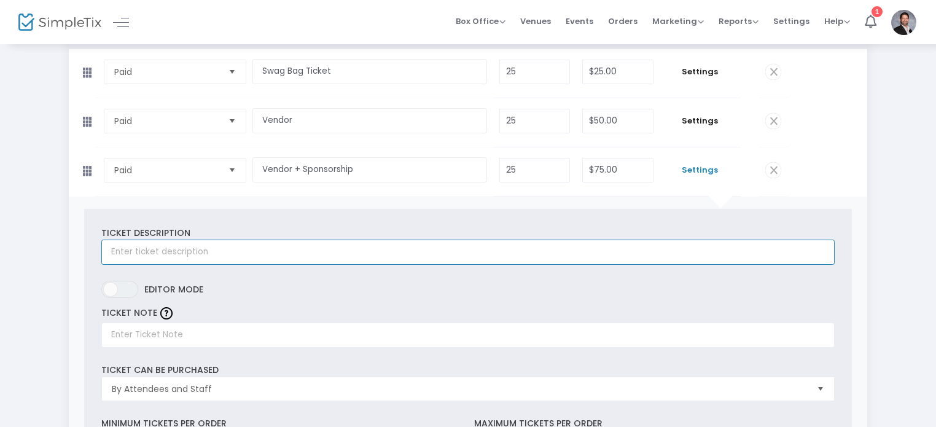
click at [431, 246] on input "text" at bounding box center [467, 252] width 733 height 25
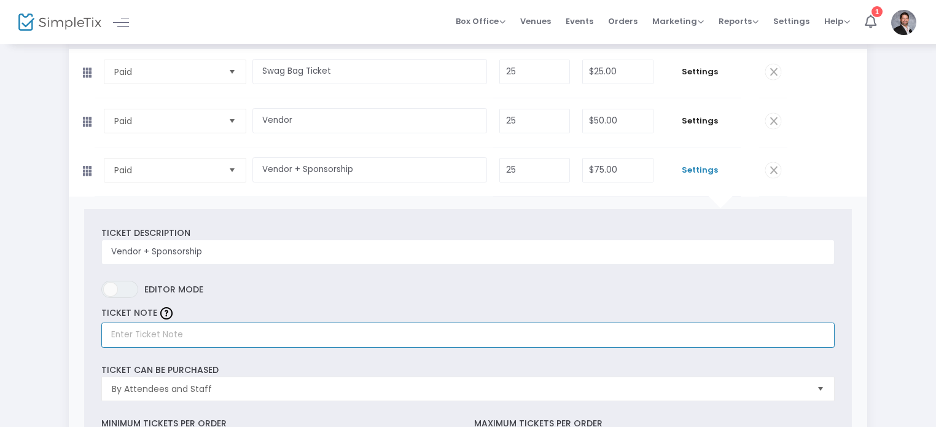
click at [337, 339] on input "text" at bounding box center [467, 335] width 733 height 25
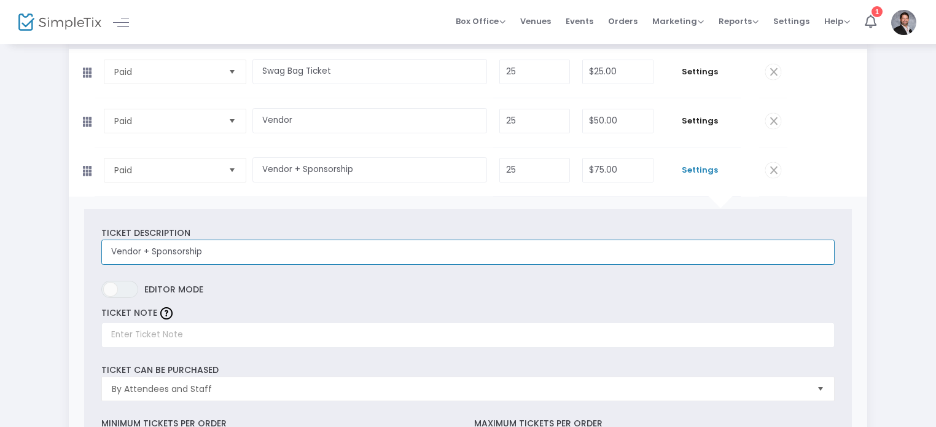
click at [226, 250] on input "Vendor + Sponsorship" at bounding box center [467, 252] width 733 height 25
type input "Vendor + Sponsorship - Vendor given space and sponsorship options"
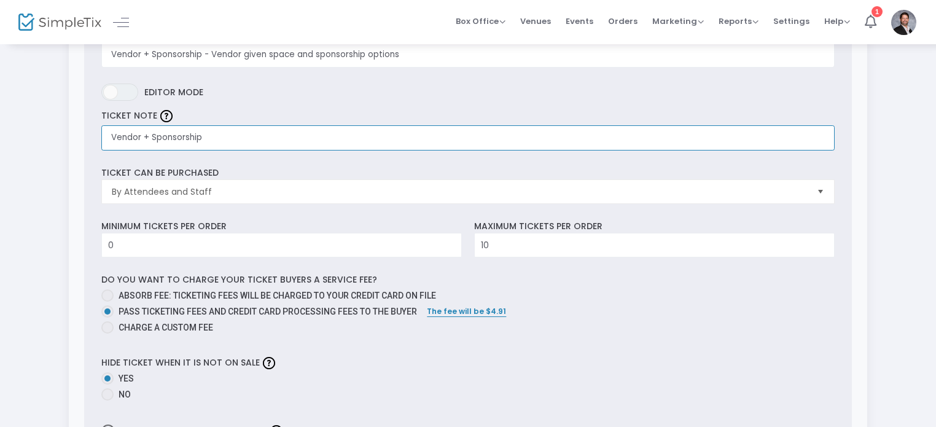
scroll to position [292, 0]
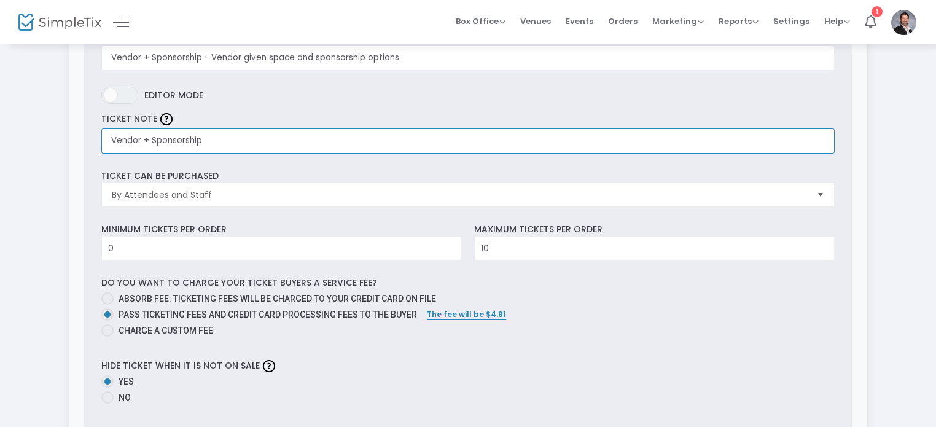
type input "Vendor + Sponsorship"
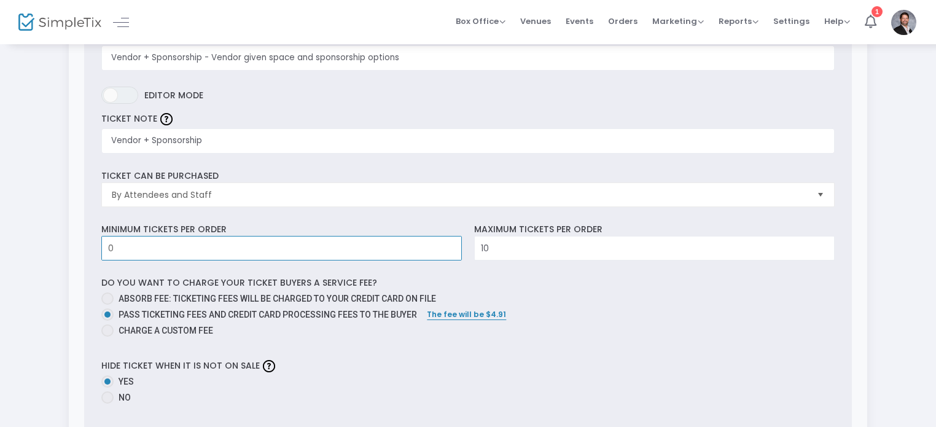
click at [351, 240] on input "0" at bounding box center [281, 248] width 359 height 23
type input "1"
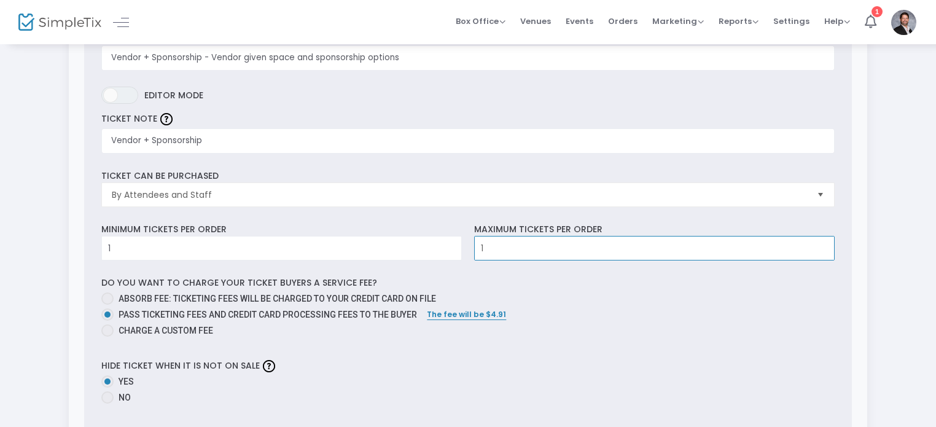
type input "1"
click at [111, 296] on span at bounding box center [107, 298] width 12 height 12
click at [108, 305] on input "Absorb fee: Ticketing fees will be charged to your credit card on file" at bounding box center [107, 305] width 1 height 1
radio input "true"
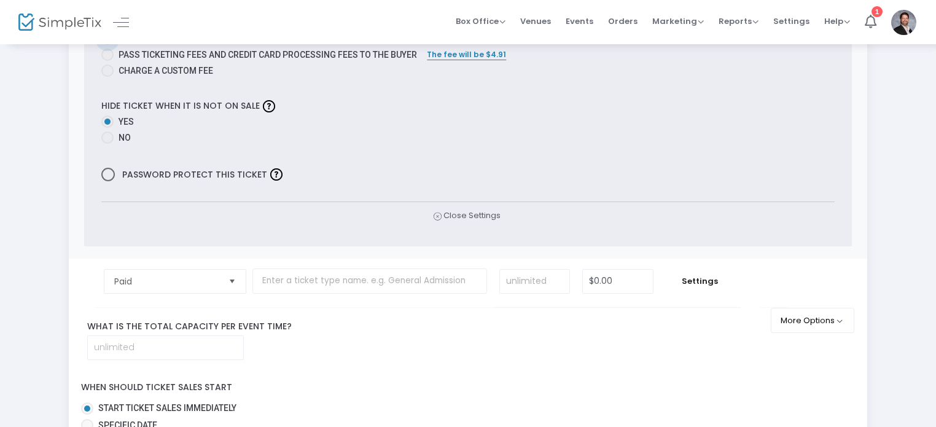
scroll to position [571, 0]
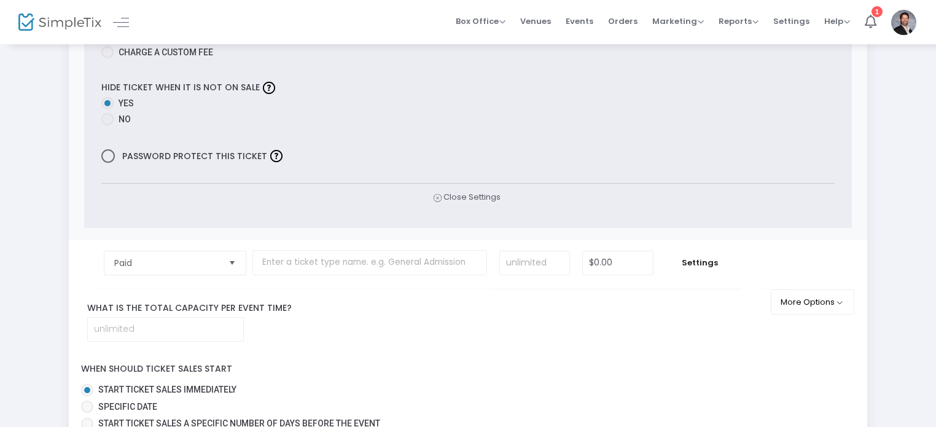
click at [472, 194] on span "Close Settings" at bounding box center [467, 197] width 67 height 13
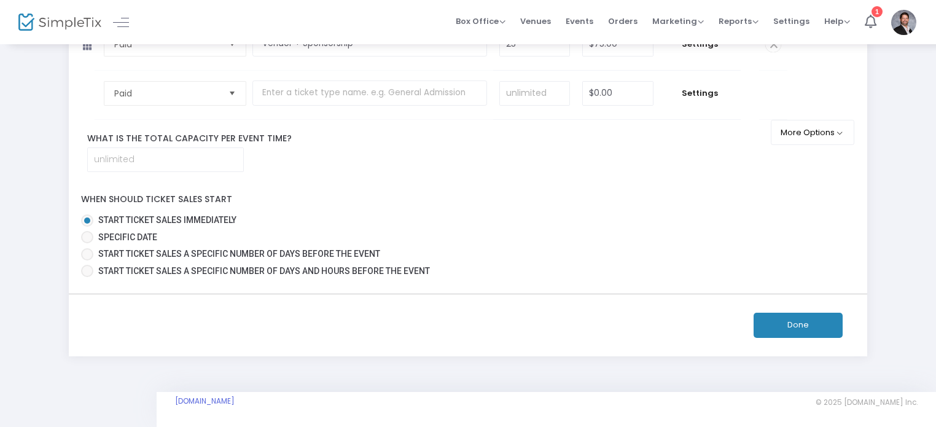
click at [91, 234] on span at bounding box center [87, 237] width 12 height 12
click at [87, 243] on input "Specific Date" at bounding box center [87, 243] width 1 height 1
radio input "true"
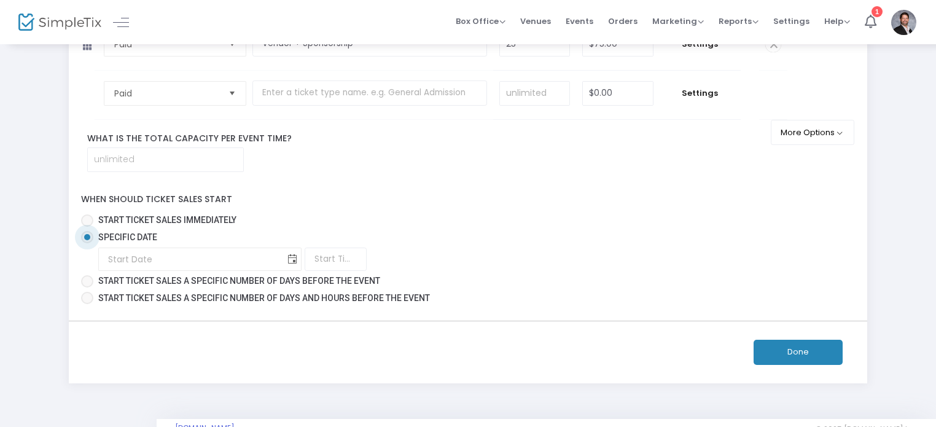
click at [283, 256] on span "Toggle calendar" at bounding box center [293, 259] width 20 height 20
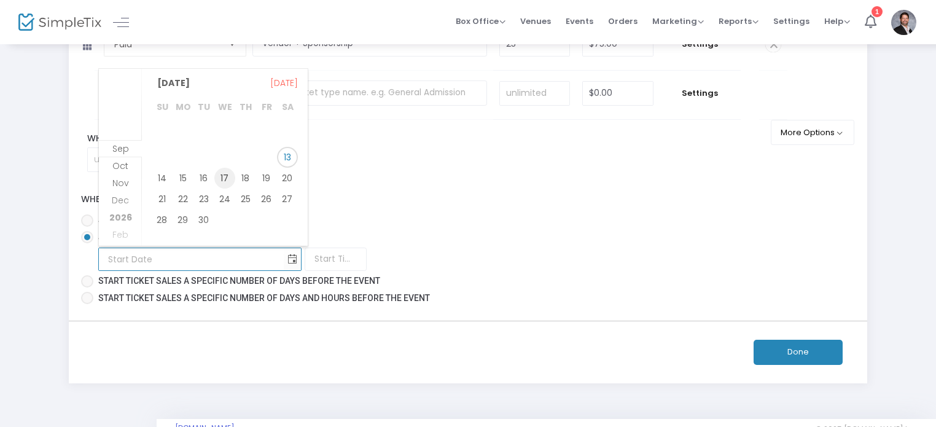
click at [223, 177] on span "17" at bounding box center [224, 178] width 21 height 21
type input "[DATE]"
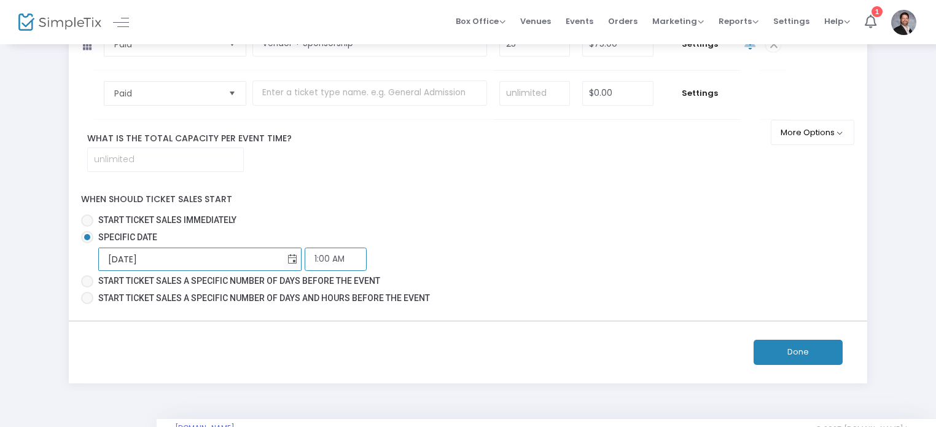
scroll to position [7, 0]
click at [305, 255] on input "1:00 AM" at bounding box center [336, 259] width 62 height 23
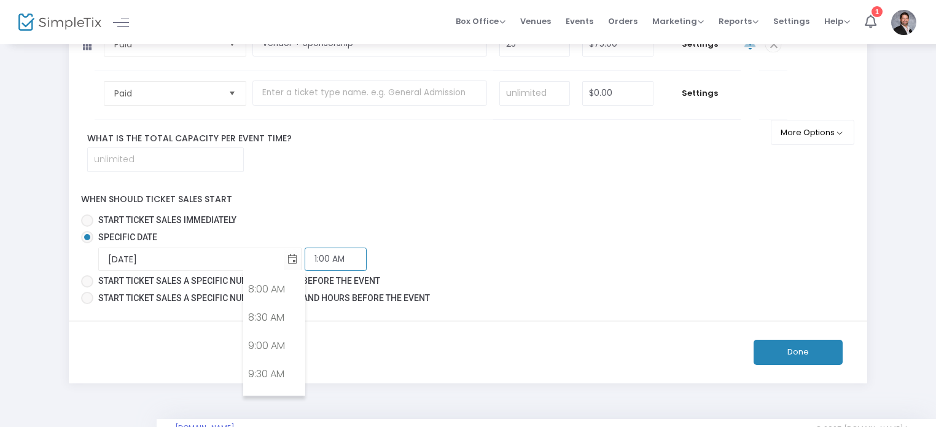
scroll to position [478, 0]
click at [288, 311] on link "9:00 AM" at bounding box center [274, 314] width 61 height 28
type input "9:00 AM"
click at [804, 348] on button "Done" at bounding box center [798, 352] width 89 height 25
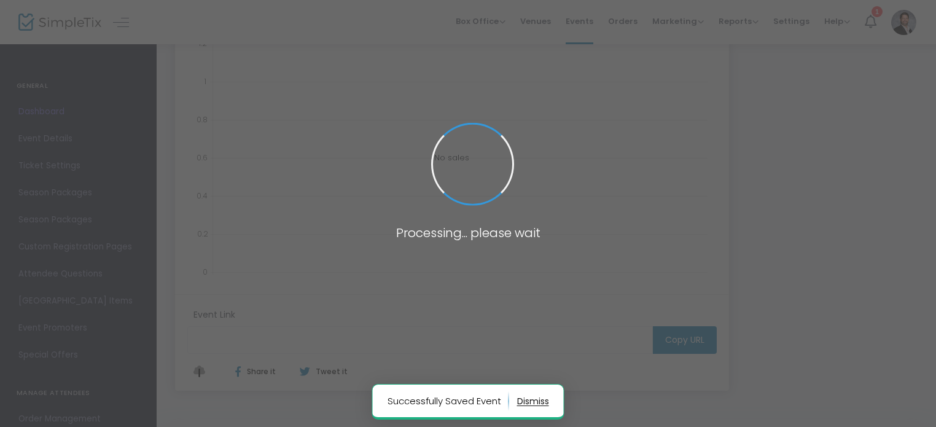
type input "[URL][DOMAIN_NAME]"
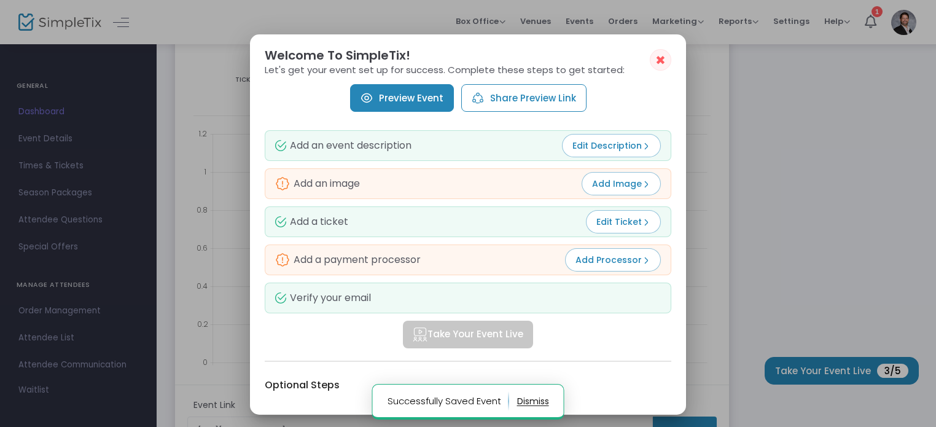
click at [620, 181] on span "Add Image" at bounding box center [621, 184] width 58 height 12
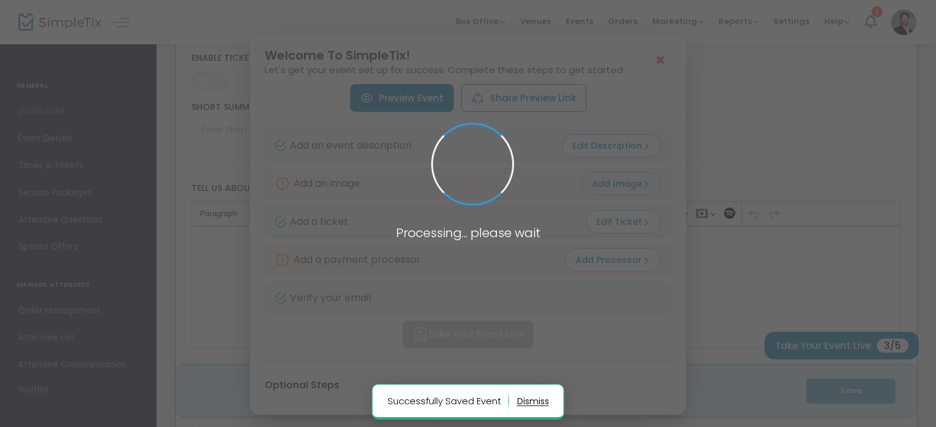
scroll to position [224, 0]
type input "MICRO EXPO"
type textarea "Micro Expo — Small Footprint, Big ImpactMicro Expo is a fresh take on the tradi…"
type input "Register Now"
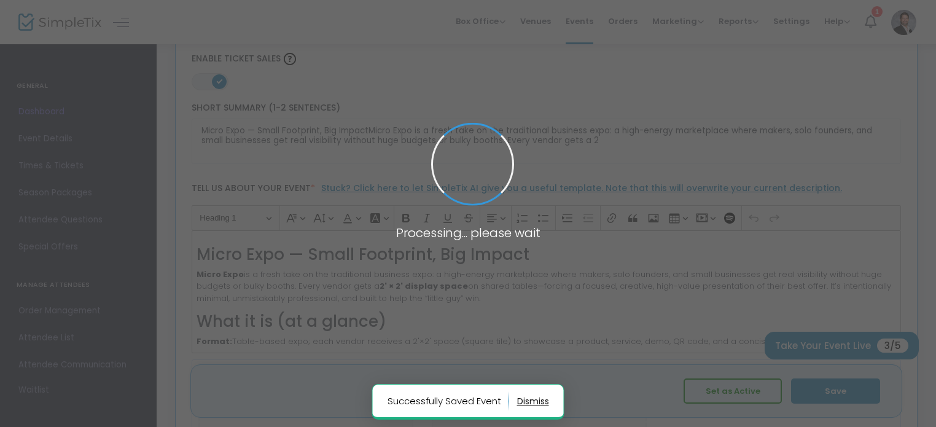
type input "KALEIDOSCOPE"
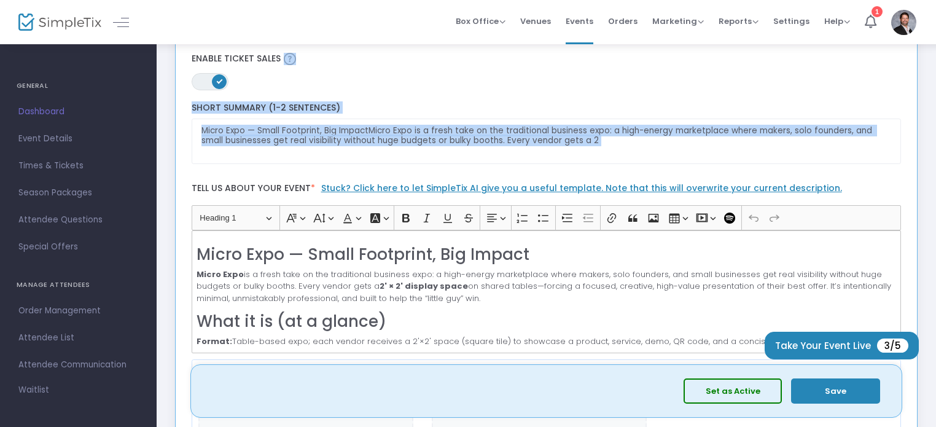
drag, startPoint x: 931, startPoint y: 80, endPoint x: 930, endPoint y: 108, distance: 27.1
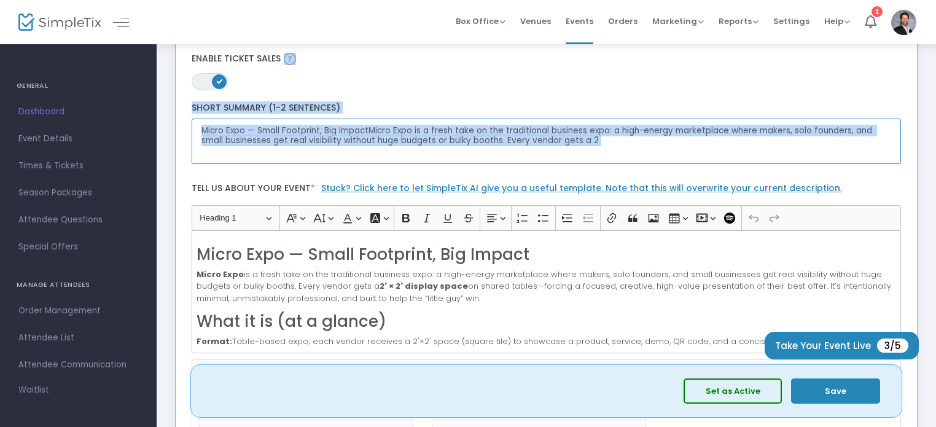
click at [525, 132] on textarea "Micro Expo — Small Footprint, Big ImpactMicro Expo is a fresh take on the tradi…" at bounding box center [547, 142] width 710 height 46
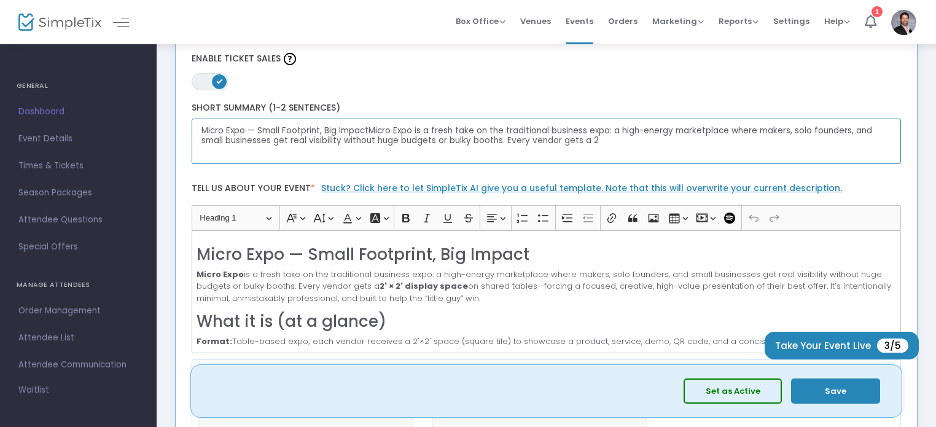
drag, startPoint x: 484, startPoint y: 141, endPoint x: 609, endPoint y: 153, distance: 125.3
click at [609, 153] on textarea "Micro Expo — Small Footprint, Big ImpactMicro Expo is a fresh take on the tradi…" at bounding box center [547, 142] width 710 height 46
click at [367, 127] on textarea "Micro Expo — Small Footprint, Big ImpactMicro Expo is a fresh take on the tradi…" at bounding box center [547, 142] width 710 height 46
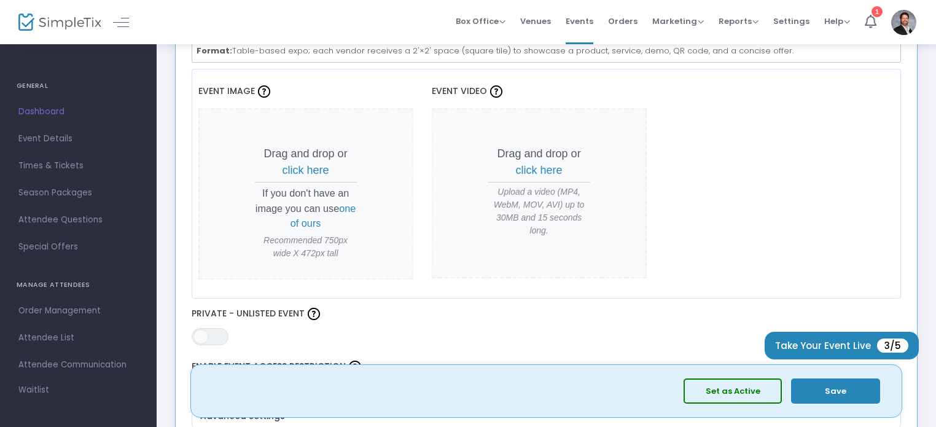
scroll to position [520, 0]
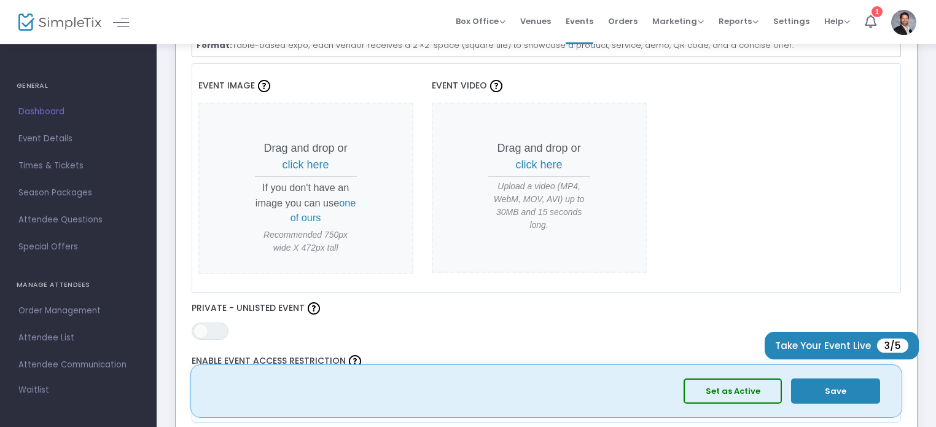
type textarea "Micro Expo — Small Footprint, Big Impact Micro Expo is a fresh take on the trad…"
click at [305, 161] on span "click here" at bounding box center [306, 164] width 47 height 12
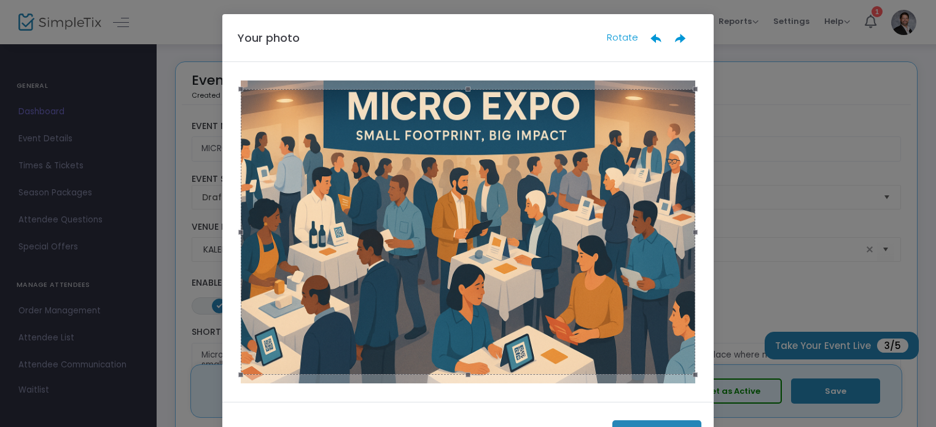
click at [668, 420] on button "Done" at bounding box center [656, 432] width 89 height 25
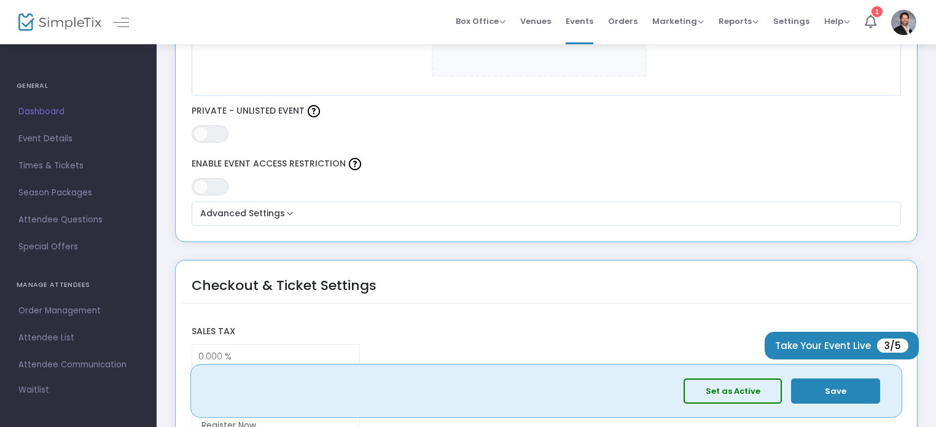
scroll to position [724, 0]
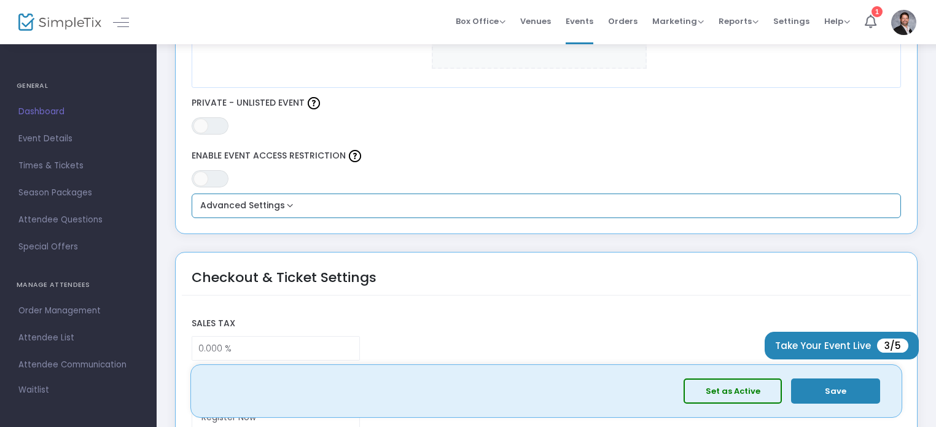
click at [278, 205] on button "Advanced Settings" at bounding box center [547, 205] width 700 height 15
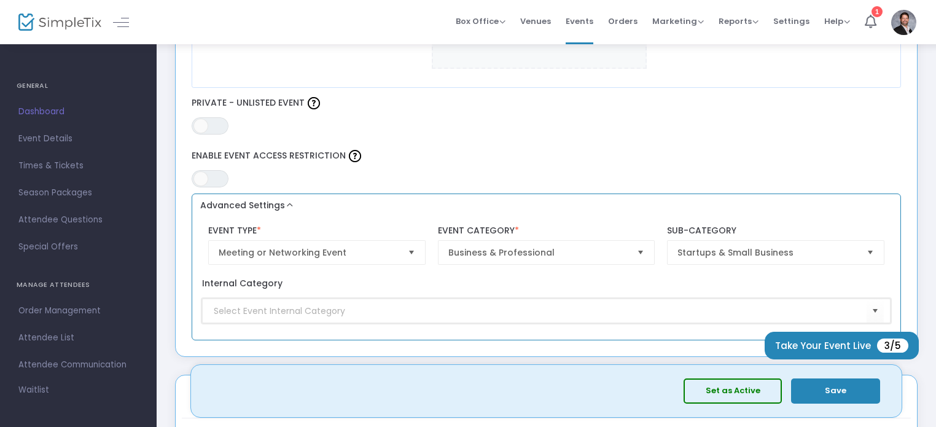
click at [757, 308] on input at bounding box center [540, 311] width 652 height 13
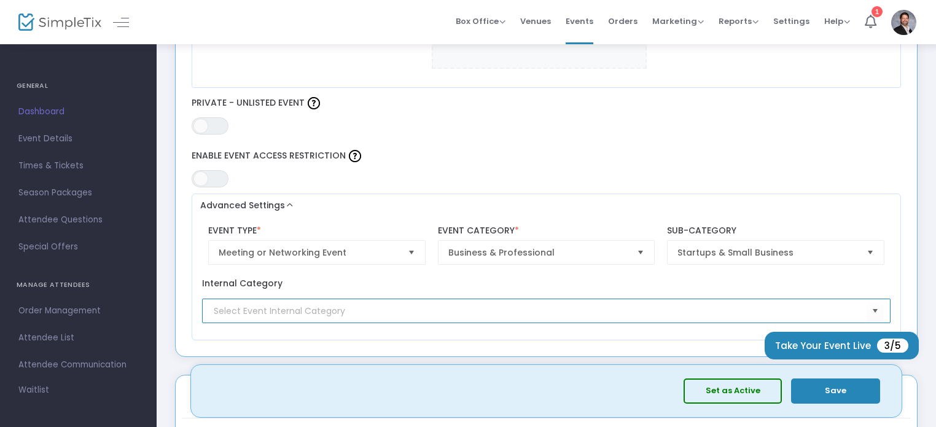
click at [839, 389] on button "Save" at bounding box center [835, 390] width 89 height 25
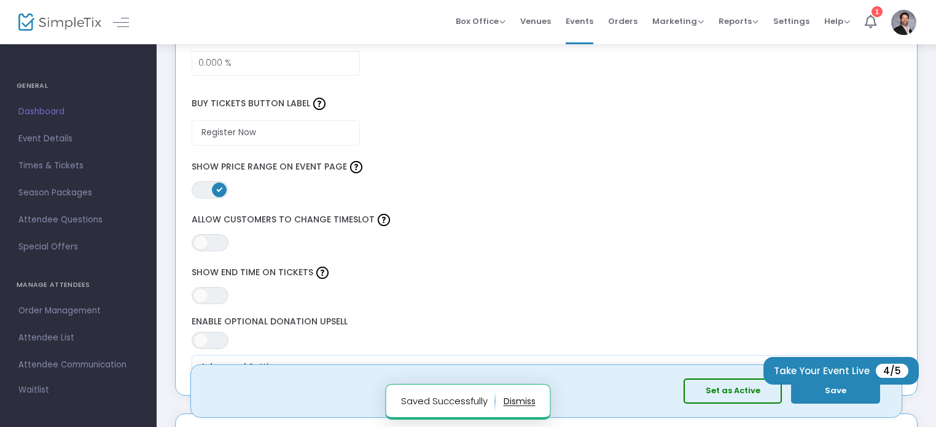
scroll to position [1224, 0]
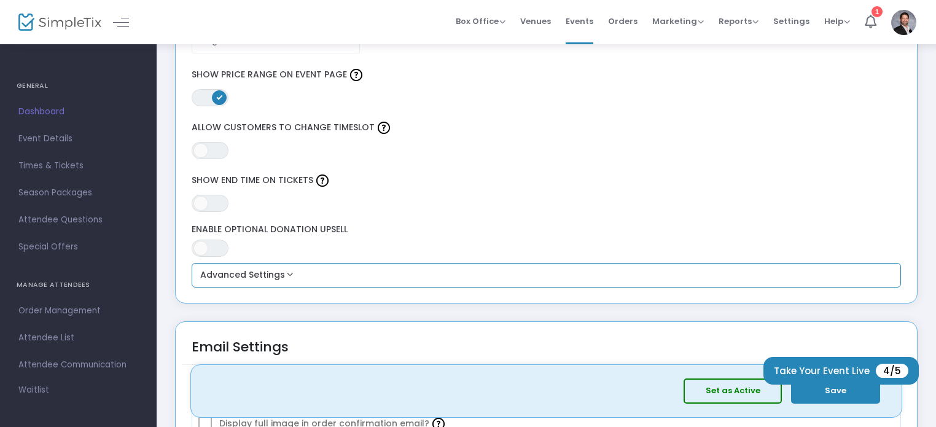
click at [319, 269] on button "Advanced Settings" at bounding box center [547, 275] width 700 height 15
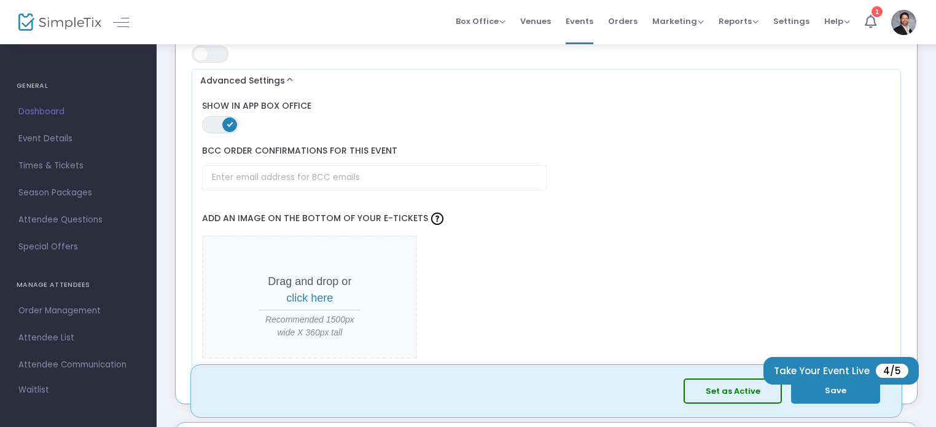
scroll to position [1462, 0]
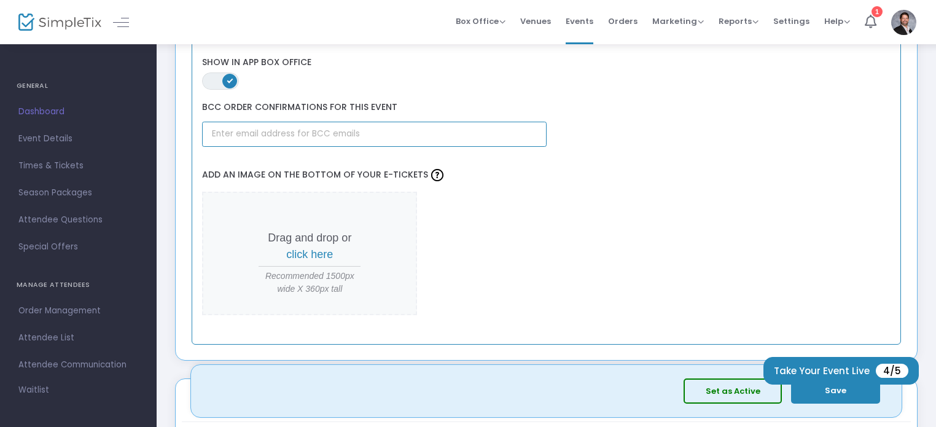
click at [310, 133] on input "text" at bounding box center [374, 134] width 344 height 25
click at [292, 126] on input "[EMAIL_ADDRESS][DOMAIN_NAME]" at bounding box center [374, 134] width 344 height 25
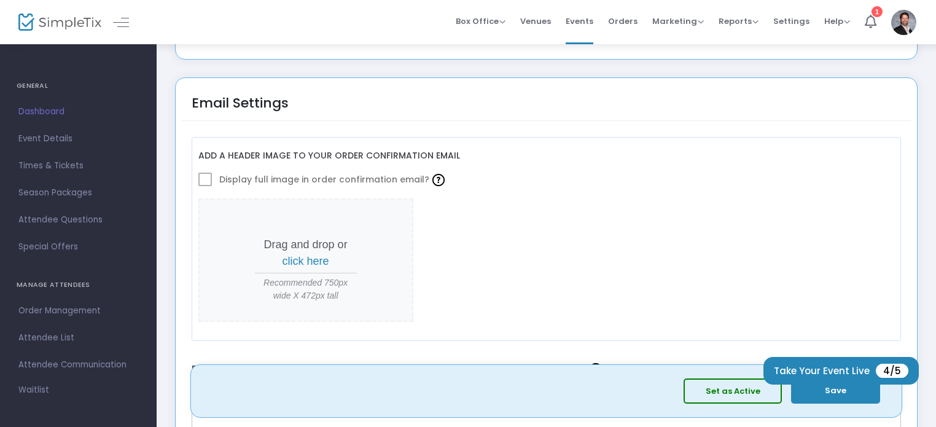
scroll to position [1766, 0]
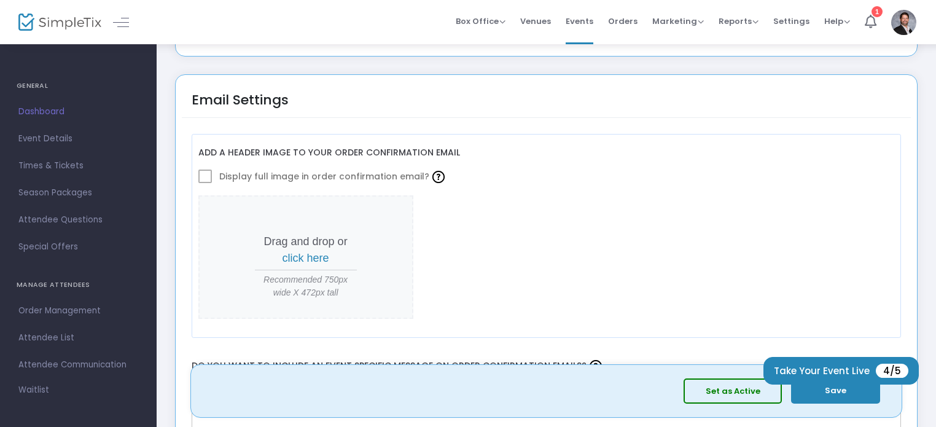
type input "[EMAIL_ADDRESS][DOMAIN_NAME]"
click at [195, 168] on div "Add a header image to your order confirmation email Display full image in order…" at bounding box center [547, 236] width 710 height 204
click at [204, 172] on span at bounding box center [205, 177] width 14 height 14
click at [308, 253] on span "click here" at bounding box center [306, 258] width 47 height 12
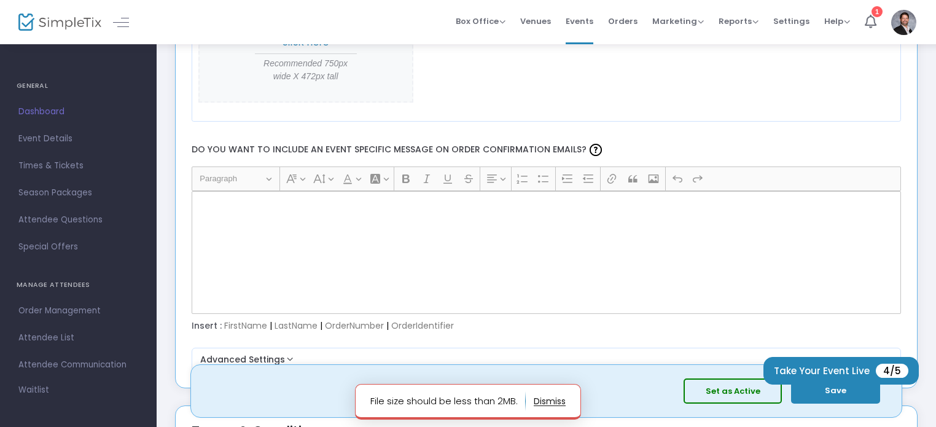
scroll to position [2010, 0]
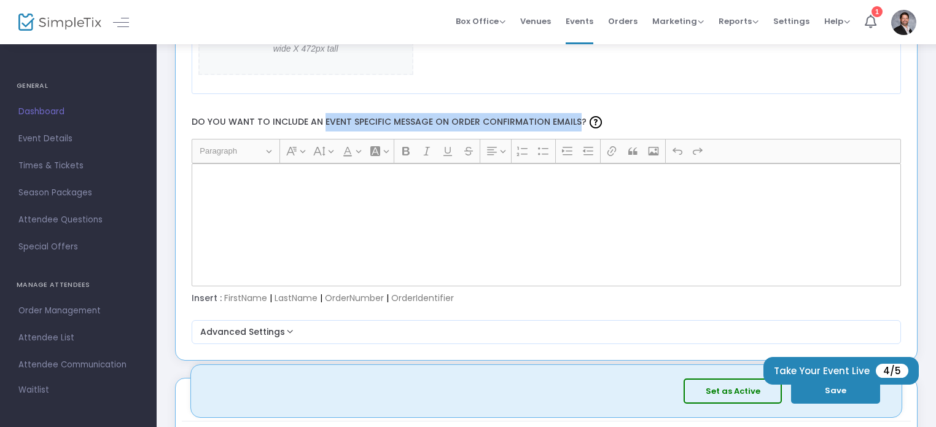
drag, startPoint x: 321, startPoint y: 118, endPoint x: 571, endPoint y: 123, distance: 249.5
click at [571, 123] on label "Do you want to include an event specific message on order confirmation emails?" at bounding box center [547, 122] width 722 height 33
copy label "event specific message on order confirmation emails"
